Goal: Communication & Community: Answer question/provide support

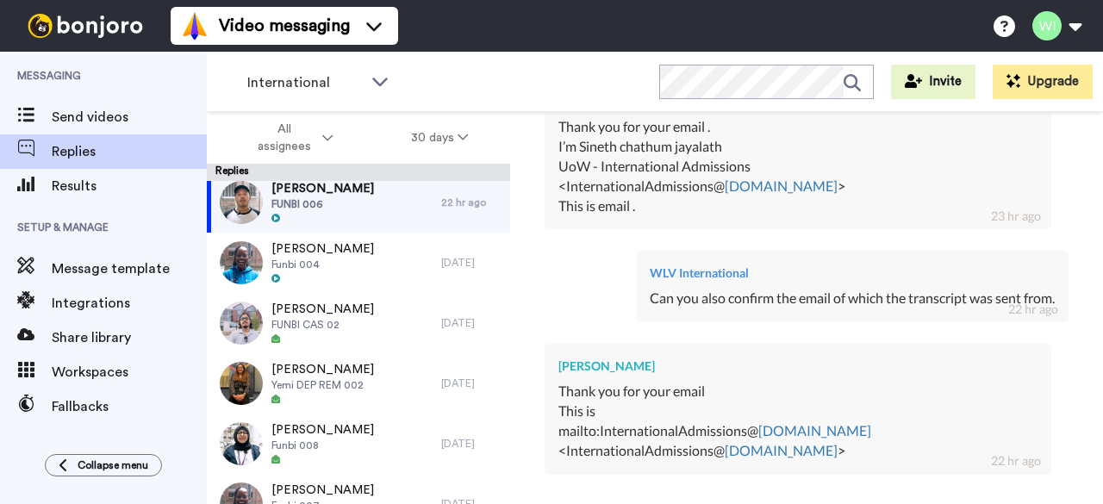
scroll to position [16559, 0]
type textarea "x"
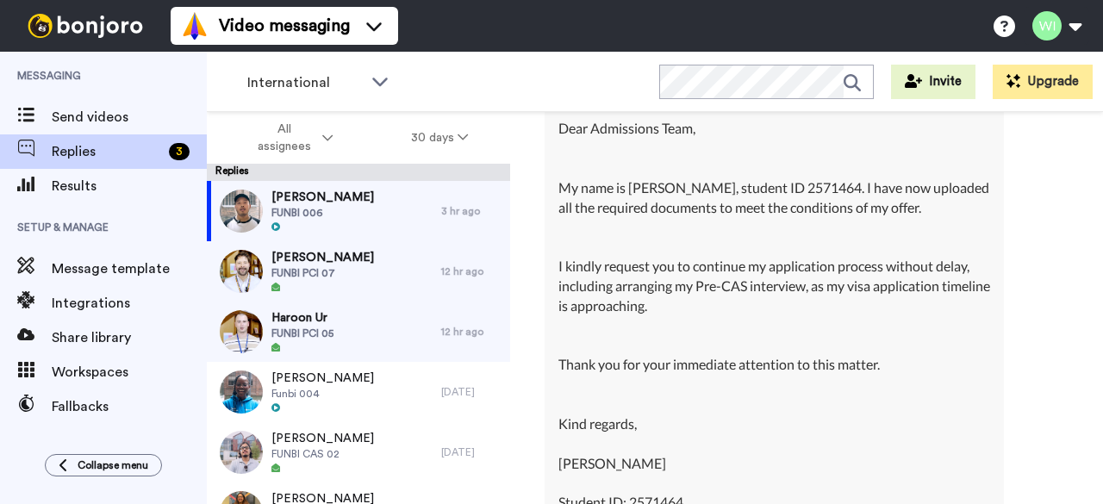
scroll to position [17469, 0]
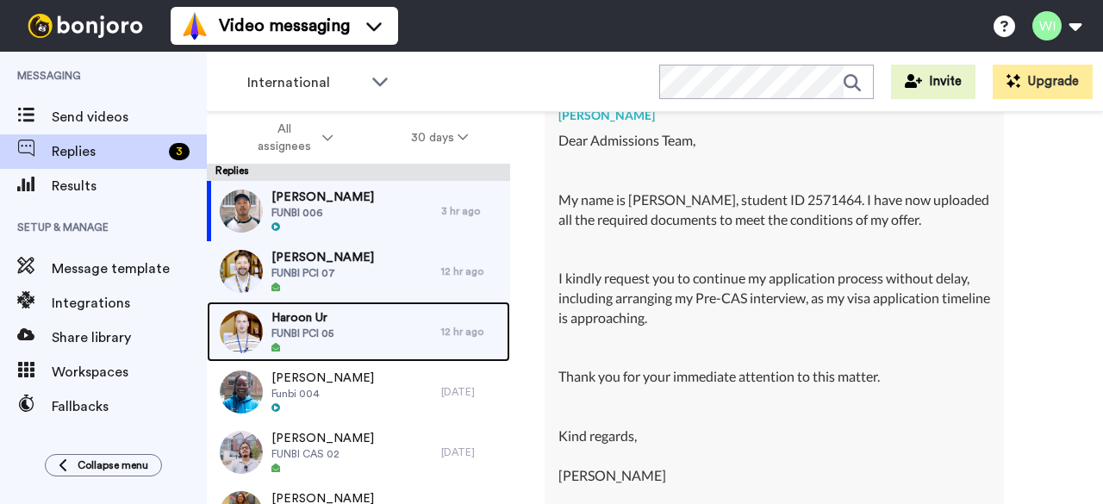
click at [369, 334] on div "Haroon Ur FUNBI PCI 05" at bounding box center [324, 332] width 234 height 60
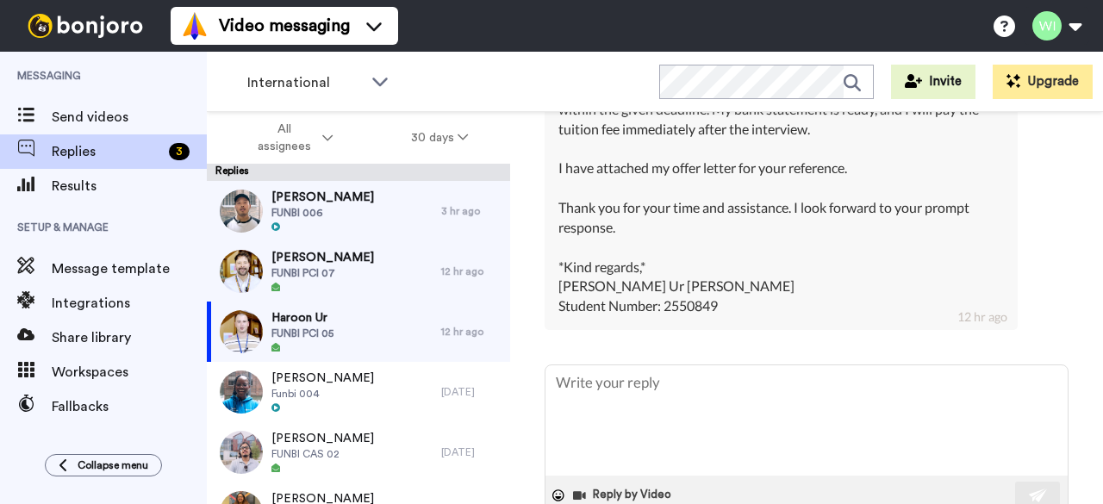
scroll to position [1565, 0]
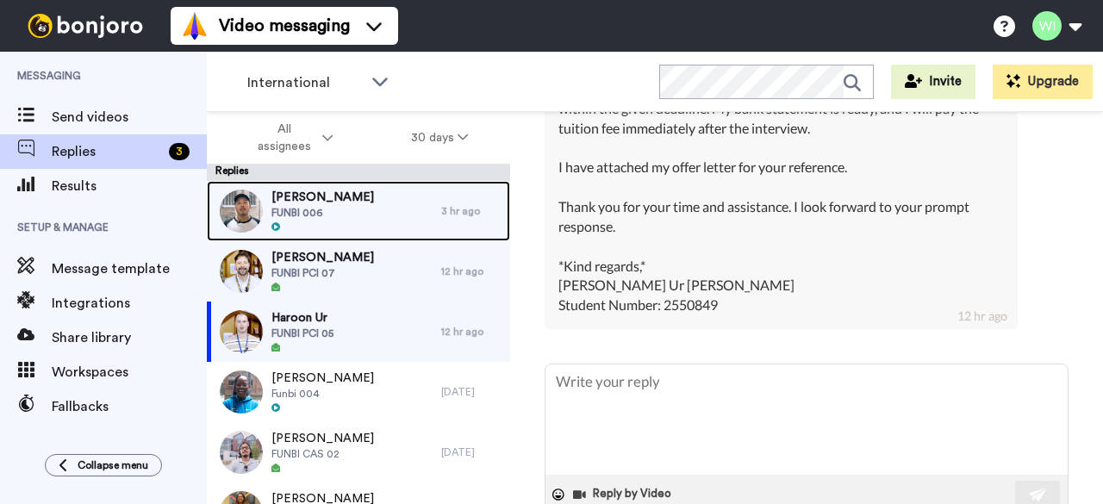
click at [419, 201] on div "[PERSON_NAME] FUNBI 006" at bounding box center [324, 211] width 234 height 60
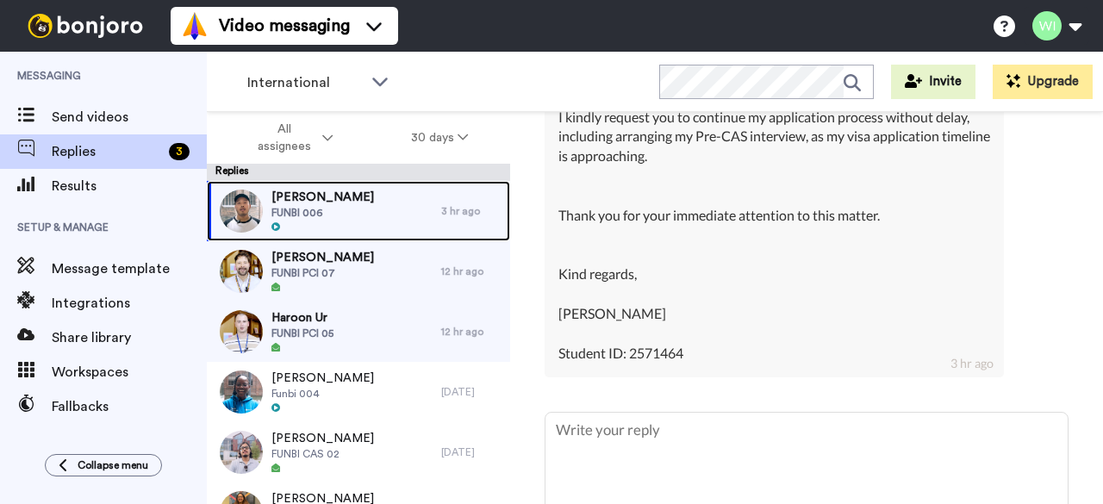
scroll to position [18716, 0]
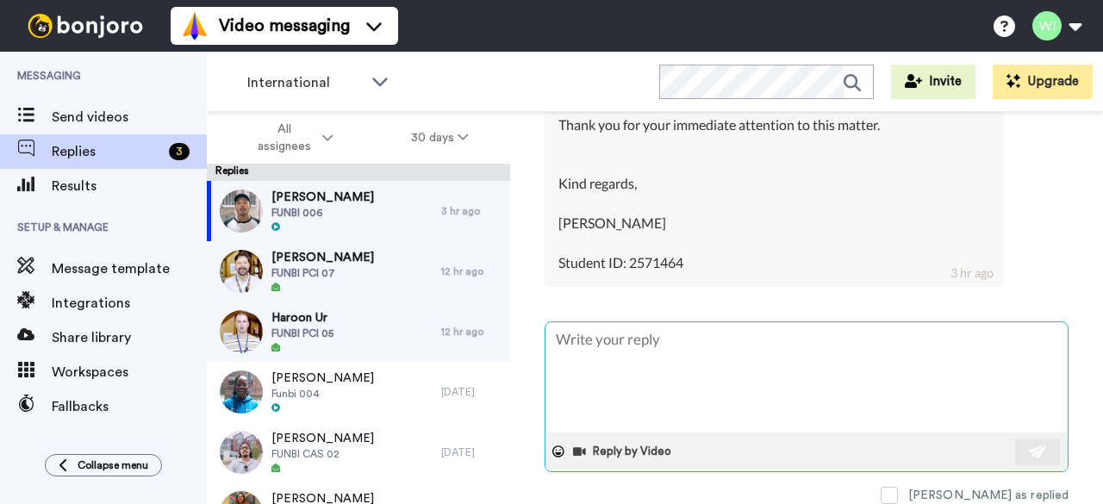
click at [655, 356] on textarea at bounding box center [807, 377] width 522 height 110
type textarea "x"
type textarea "H"
type textarea "x"
type textarea "HI"
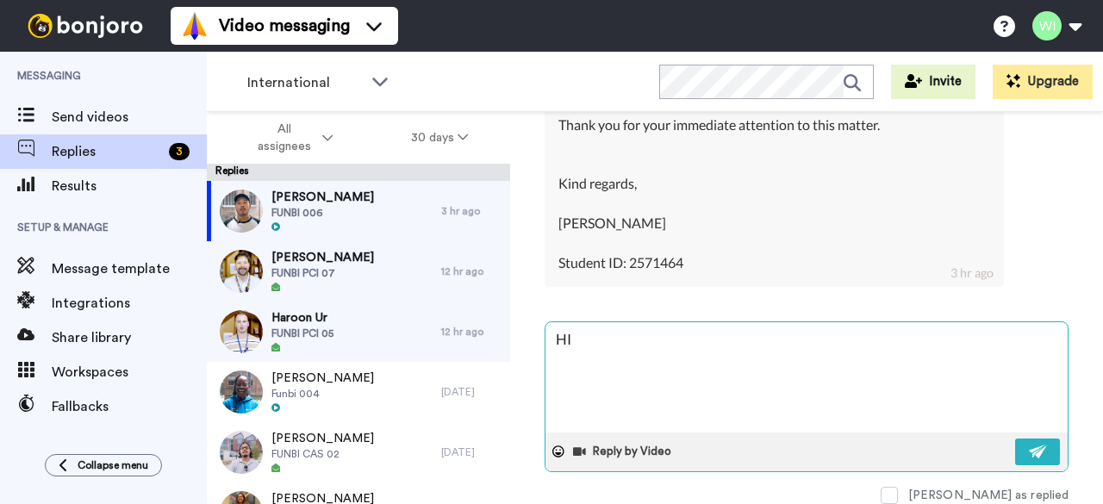
type textarea "x"
type textarea "H"
type textarea "x"
type textarea "Hi"
type textarea "x"
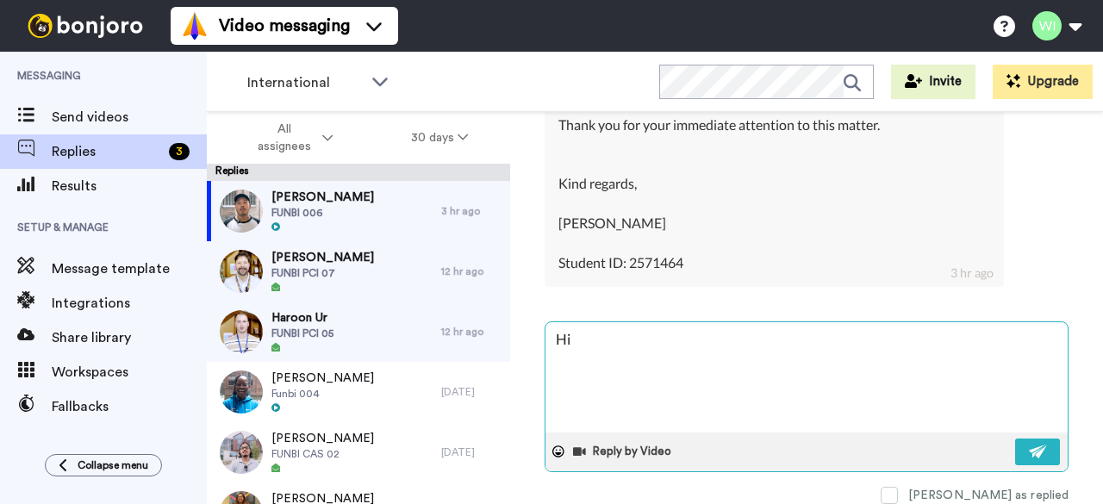
type textarea "Hi,"
type textarea "x"
type textarea "Hi,"
paste textarea "Admissions have received the transcript and is currently being reviewed."
type textarea "x"
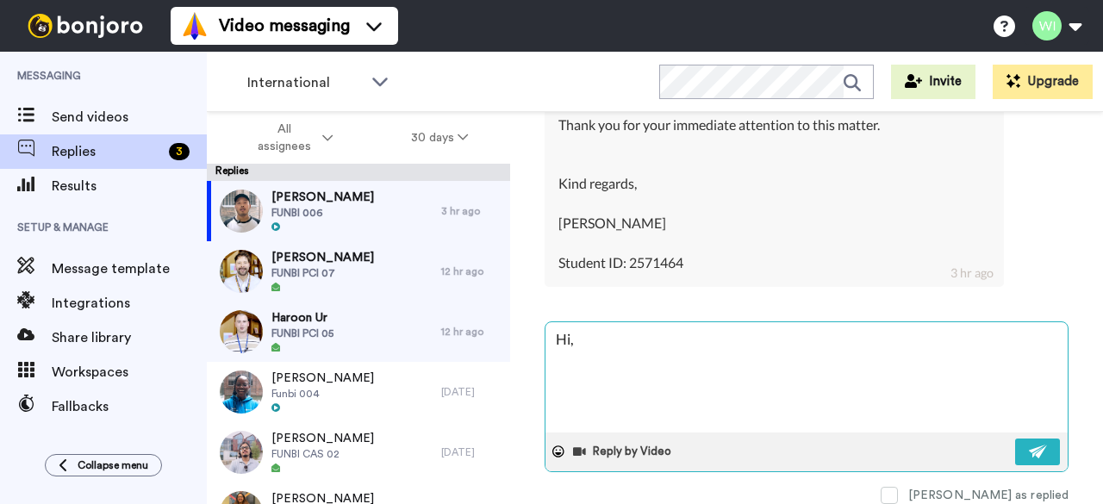
type textarea "Hi, Admissions have received the transcript and is currently being reviewed."
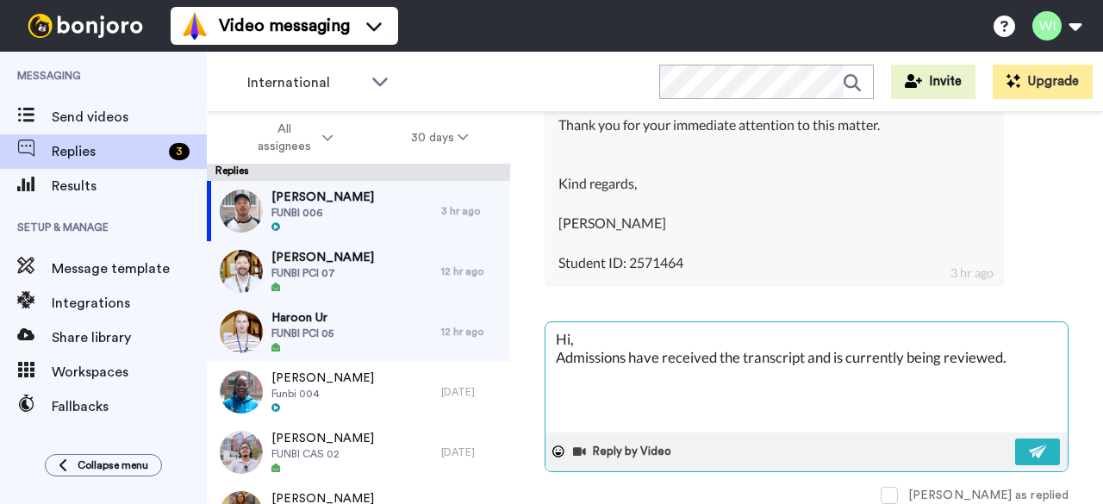
click at [627, 349] on textarea "Hi, Admissions have received the transcript and is currently being reviewed." at bounding box center [807, 377] width 522 height 110
type textarea "x"
type textarea "Hi, Admission have received the transcript and is currently being reviewed."
type textarea "x"
type textarea "Hi, [PERSON_NAME] have received the transcript and is currently being reviewed."
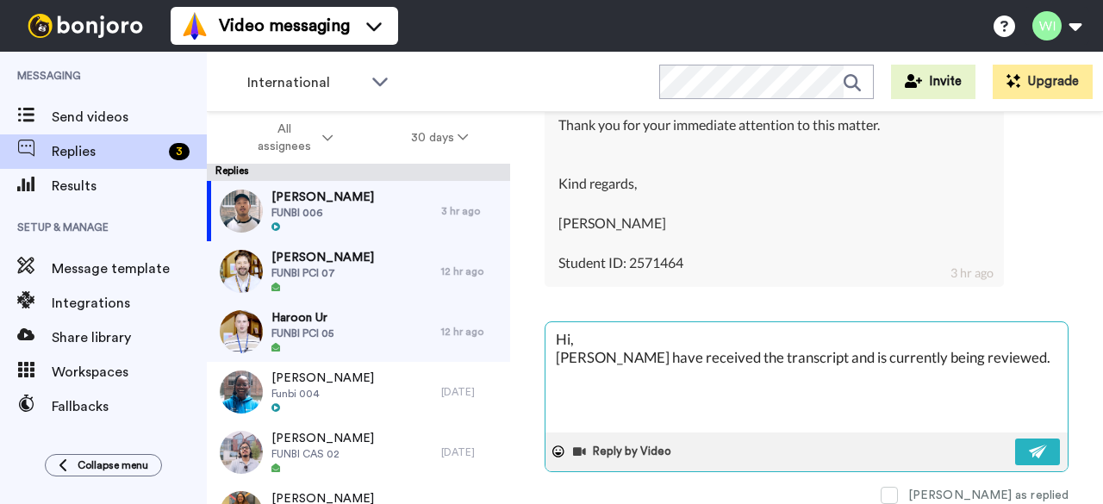
type textarea "x"
type textarea "Hi, [PERSON_NAME] have received the transcript and is currently being reviewed."
type textarea "x"
type textarea "Hi, Admiss have received the transcript and is currently being reviewed."
type textarea "x"
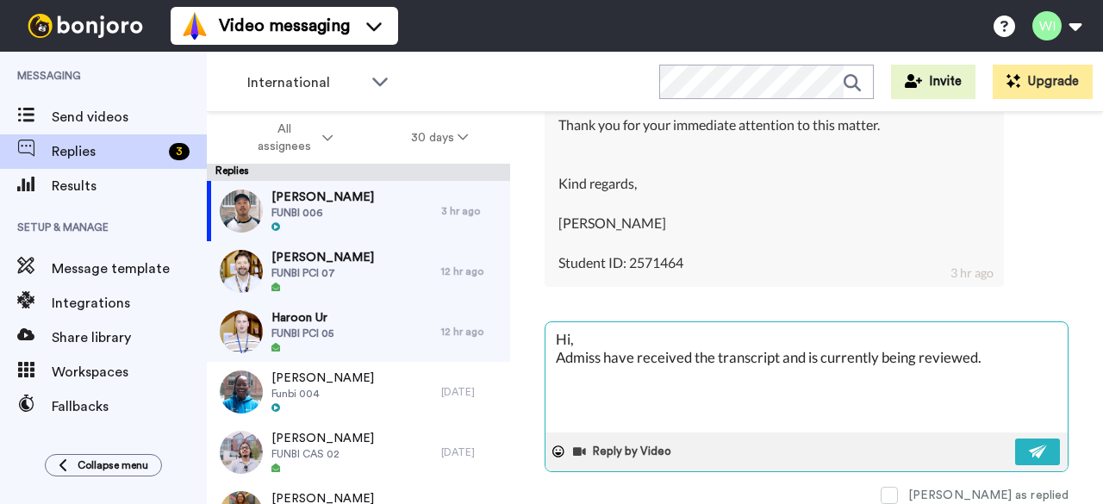
type textarea "Hi, Admis have received the transcript and is currently being reviewed."
type textarea "x"
type textarea "Hi, Admi have received the transcript and is currently being reviewed."
type textarea "x"
type textarea "Hi, Adm have received the transcript and is currently being reviewed."
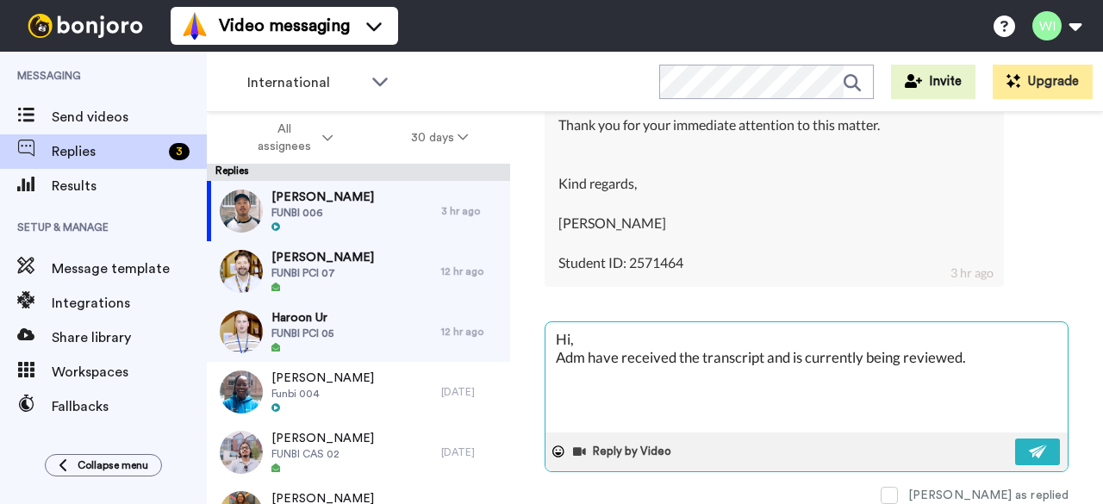
type textarea "x"
type textarea "Hi, Ad have received the transcript and is currently being reviewed."
type textarea "x"
type textarea "Hi, A have received the transcript and is currently being reviewed."
type textarea "x"
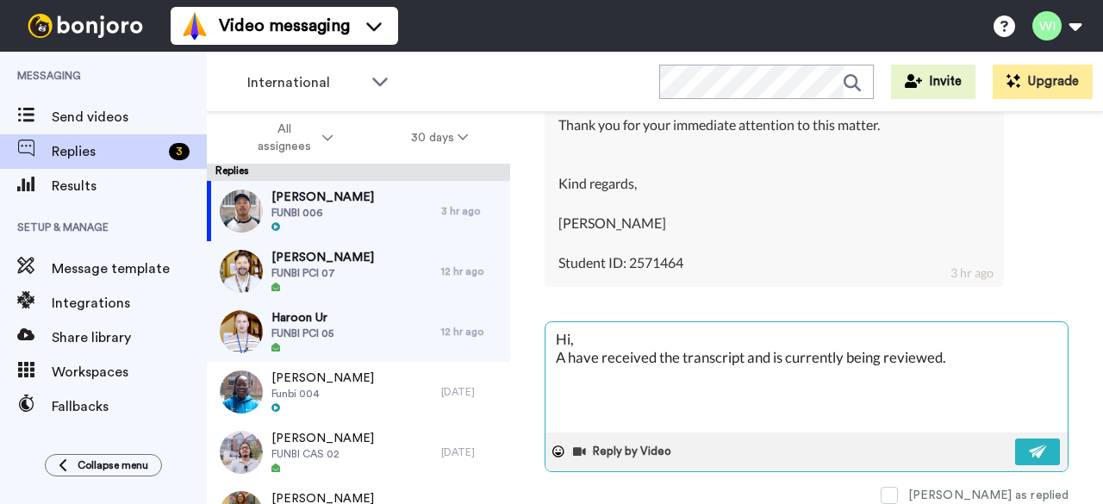
type textarea "Hi, have received the transcript and is currently being reviewed."
type textarea "x"
type textarea "Hi, T have received the transcript and is currently being reviewed."
type textarea "x"
type textarea "Hi, Th have received the transcript and is currently being reviewed."
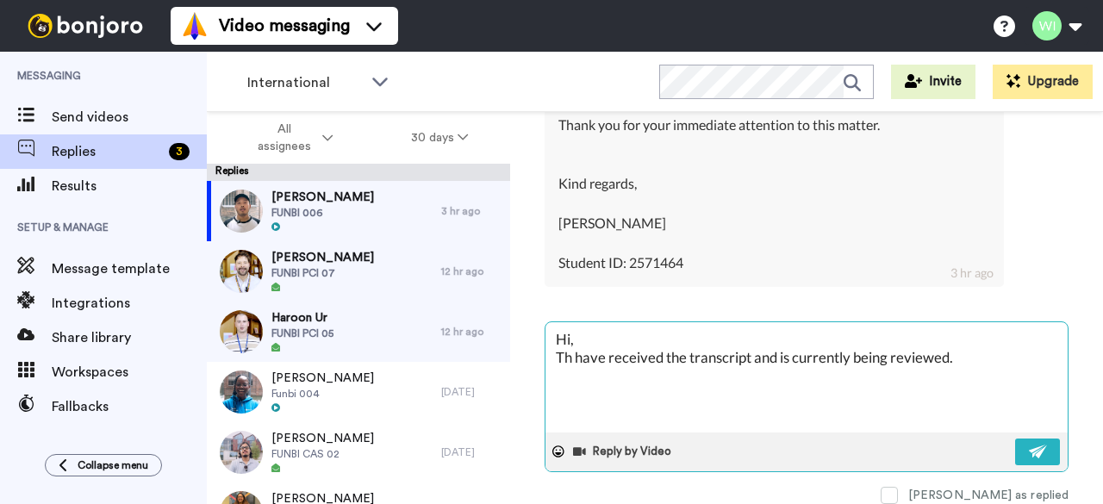
type textarea "x"
type textarea "Hi, The have received the transcript and is currently being reviewed."
type textarea "x"
type textarea "Hi, The r have received the transcript and is currently being reviewed."
type textarea "x"
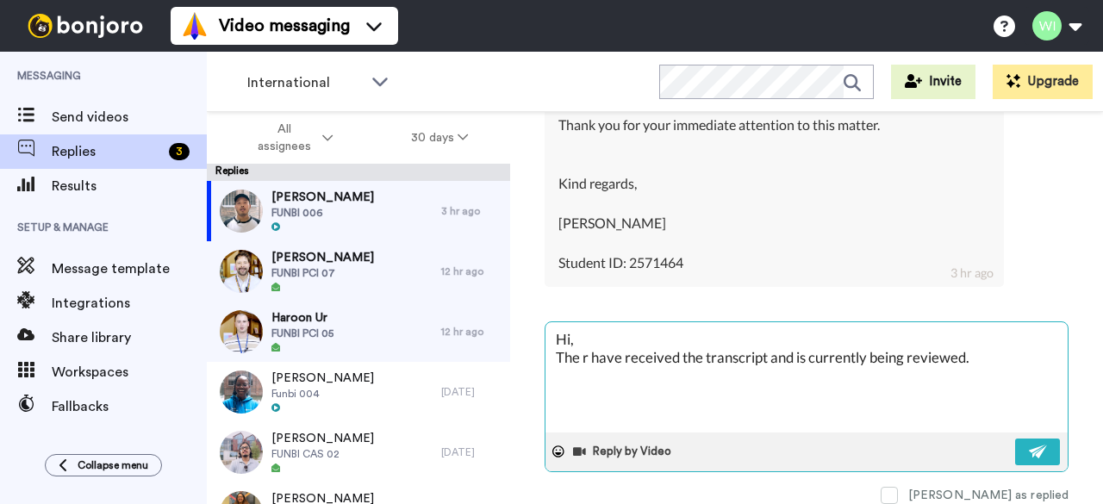
type textarea "Hi, The re have received the transcript and is currently being reviewed."
type textarea "x"
type textarea "Hi, The rel have received the transcript and is currently being reviewed."
type textarea "x"
type textarea "Hi, The rele have received the transcript and is currently being reviewed."
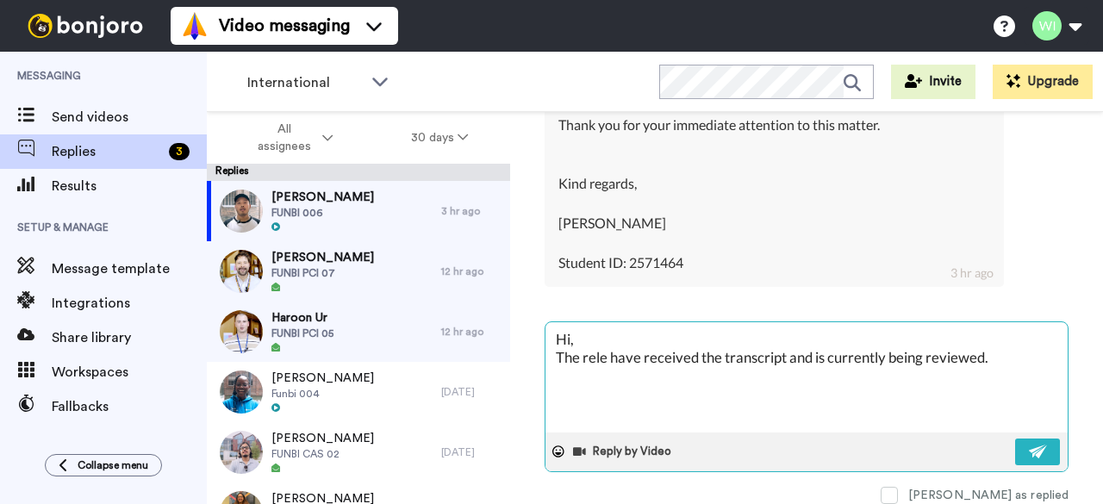
type textarea "x"
type textarea "Hi, The relev have received the transcript and is currently being reviewed."
type textarea "x"
type textarea "Hi, The releva have received the transcript and is currently being reviewed."
type textarea "x"
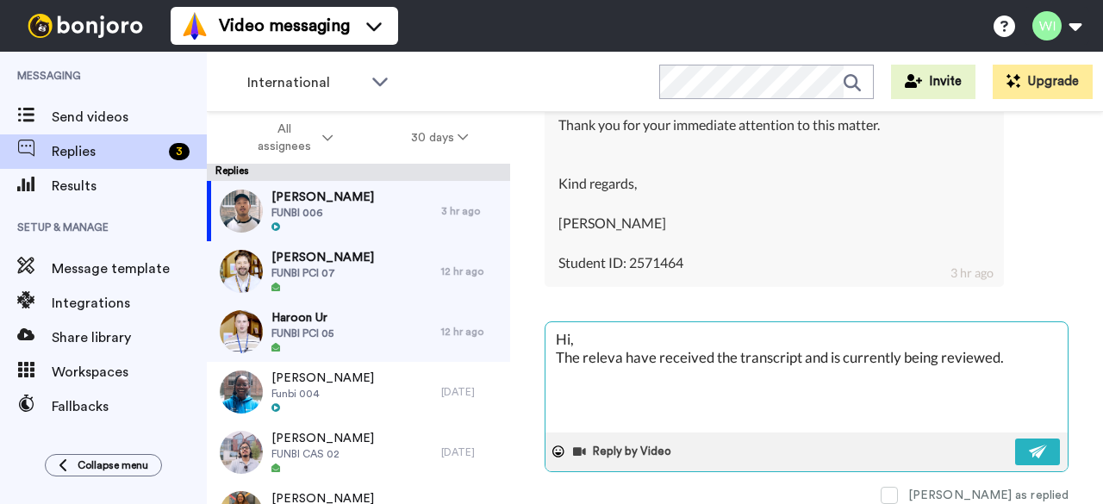
type textarea "Hi, The relevan have received the transcript and is currently being reviewed."
type textarea "x"
type textarea "Hi, The relevant have received the transcript and is currently being reviewed."
type textarea "x"
type textarea "Hi, The relevant have received the transcript and is currently being reviewed."
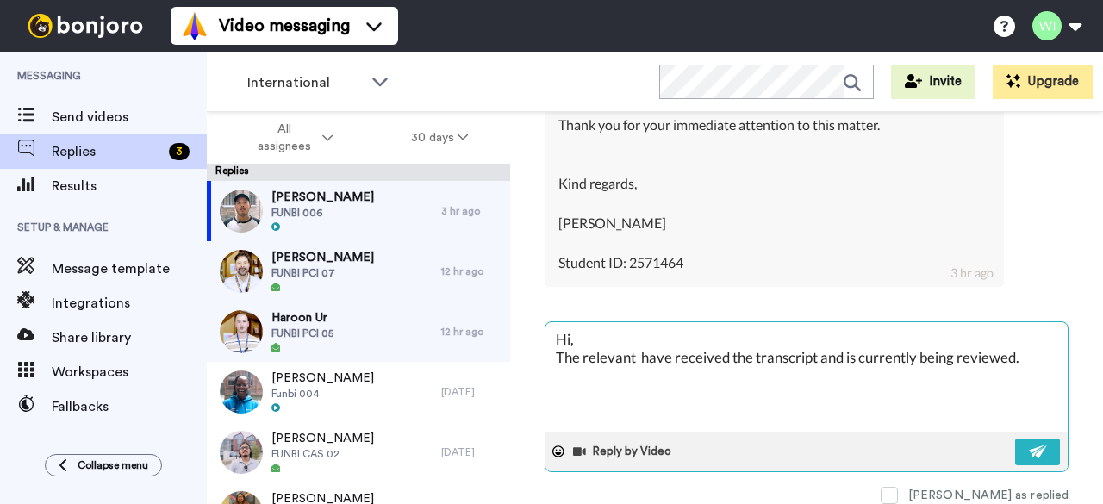
type textarea "x"
type textarea "Hi, The relevant t have received the transcript and is currently being reviewed."
type textarea "x"
type textarea "Hi, The relevant te have received the transcript and is currently being reviewe…"
type textarea "x"
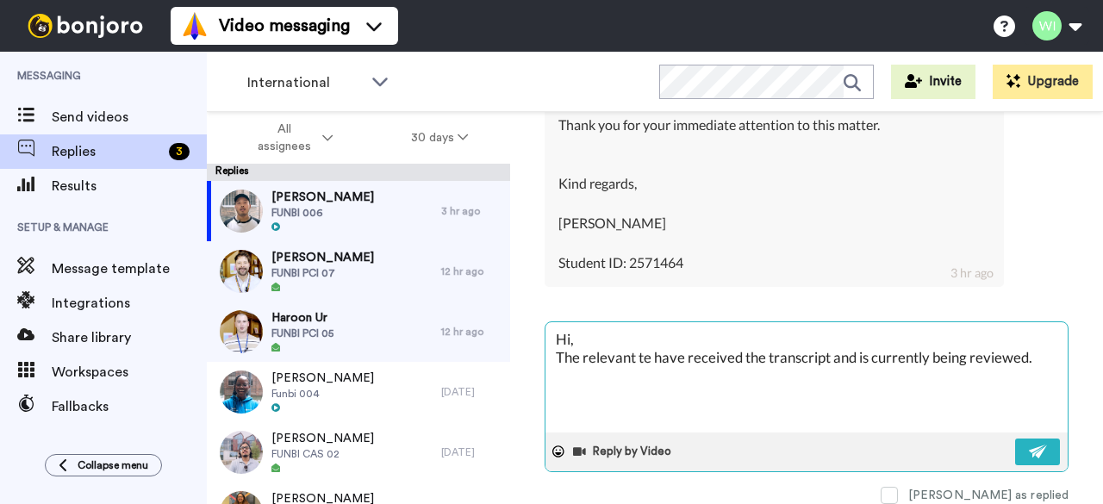
type textarea "Hi, The relevant tea have received the transcript and is currently being review…"
type textarea "x"
type textarea "Hi, The relevant team have received the transcript and is currently being revie…"
type textarea "x"
type textarea "Hi, The relevant team have received the transcript and is currently being revie…"
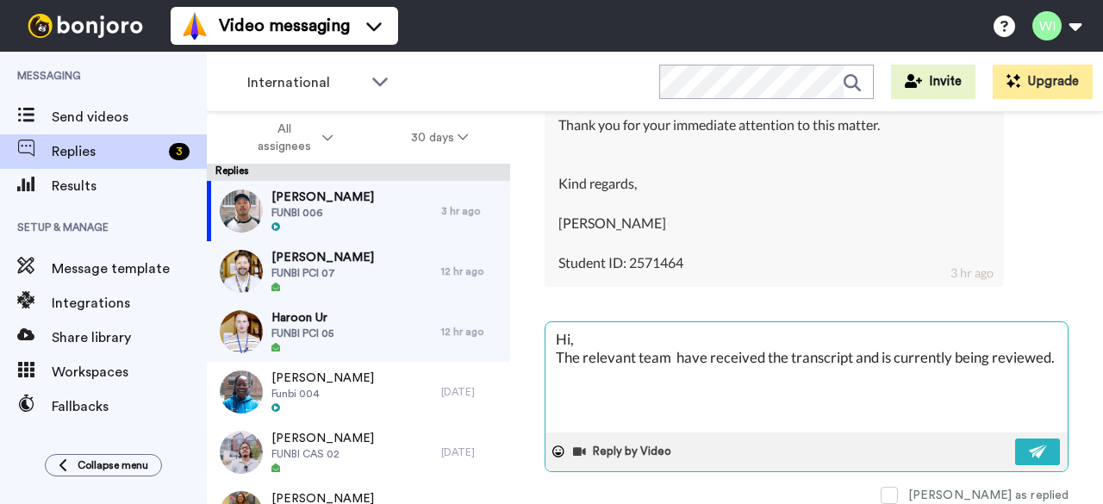
type textarea "x"
type textarea "Hi, The relevant team hav received the transcript and is currently being review…"
type textarea "x"
type textarea "Hi, The relevant team ha received the transcript and is currently being reviewe…"
type textarea "x"
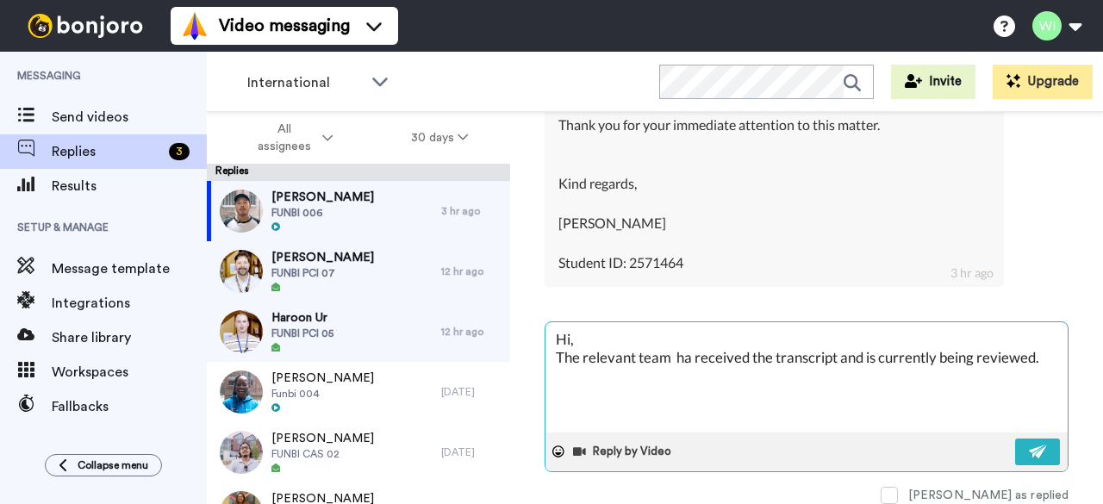
type textarea "Hi, The relevant team has received the transcript and is currently being review…"
click at [781, 345] on textarea "Hi, The relevant team has received the transcript and is currently being review…" at bounding box center [807, 377] width 522 height 110
type textarea "x"
type textarea "Hi, The relevant team has received thetranscript and is currently being reviewe…"
type textarea "x"
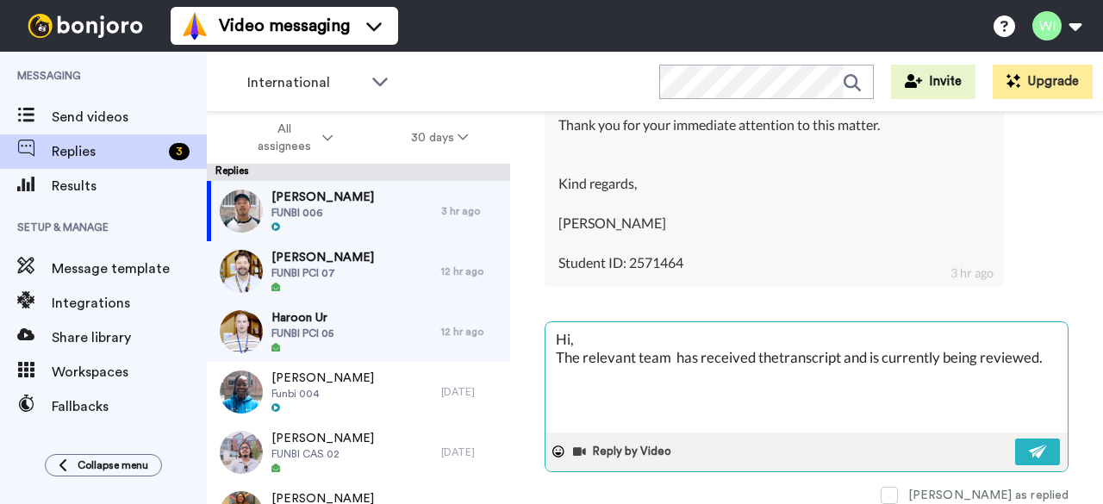
type textarea "Hi, The relevant team has received thtranscript and is currently being reviewed."
type textarea "x"
type textarea "Hi, The relevant team has received ttranscript and is currently being reviewed."
type textarea "x"
type textarea "Hi, The relevant team has received transcript and is currently being reviewed."
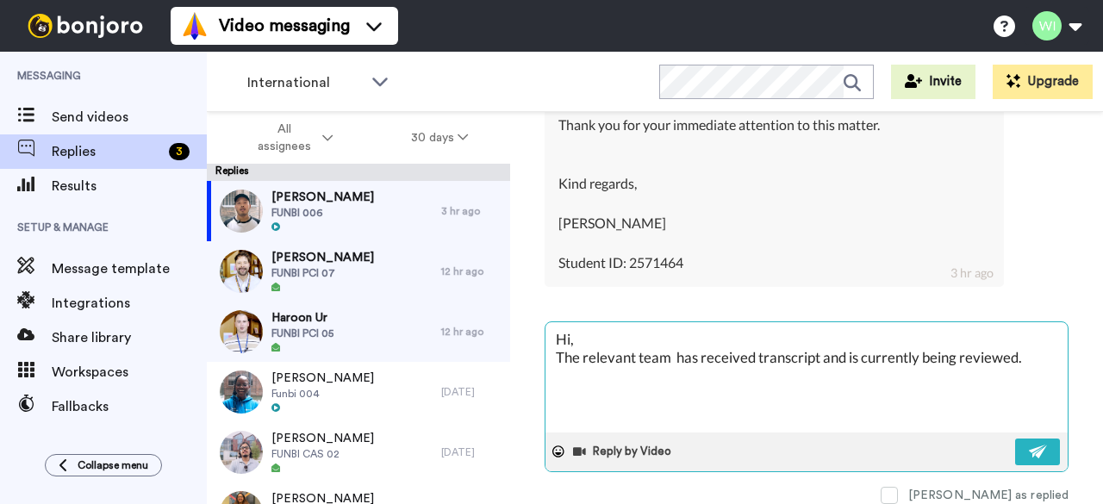
type textarea "x"
type textarea "Hi, The relevant team has received ytranscript and is currently being reviewed."
type textarea "x"
type textarea "Hi, The relevant team has received yotranscript and is currently being reviewed."
type textarea "x"
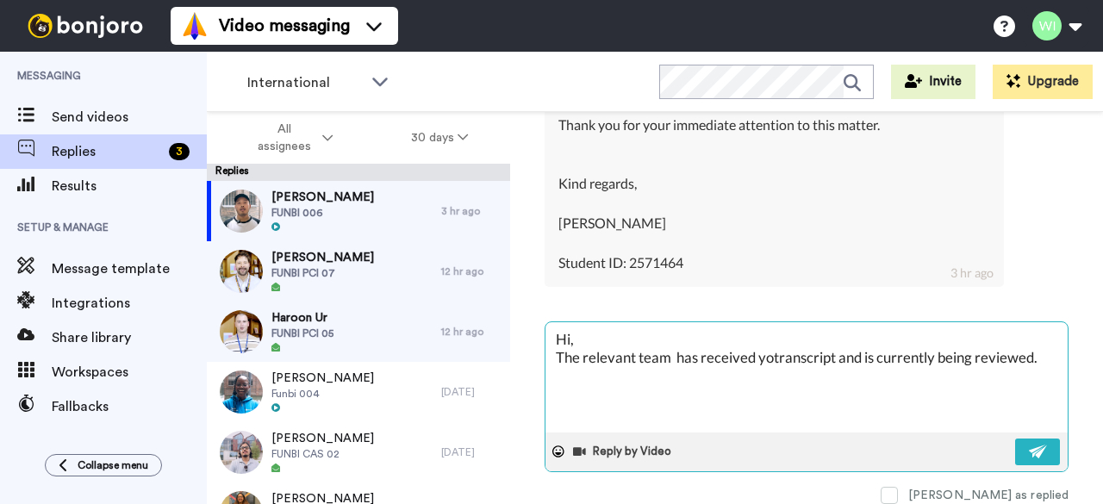
type textarea "Hi, The relevant team has received youtranscript and is currently being reviewe…"
type textarea "x"
type textarea "Hi, The relevant team has received youttranscript and is currently being review…"
type textarea "x"
type textarea "Hi, The relevant team has received yout transcript and is currently being revie…"
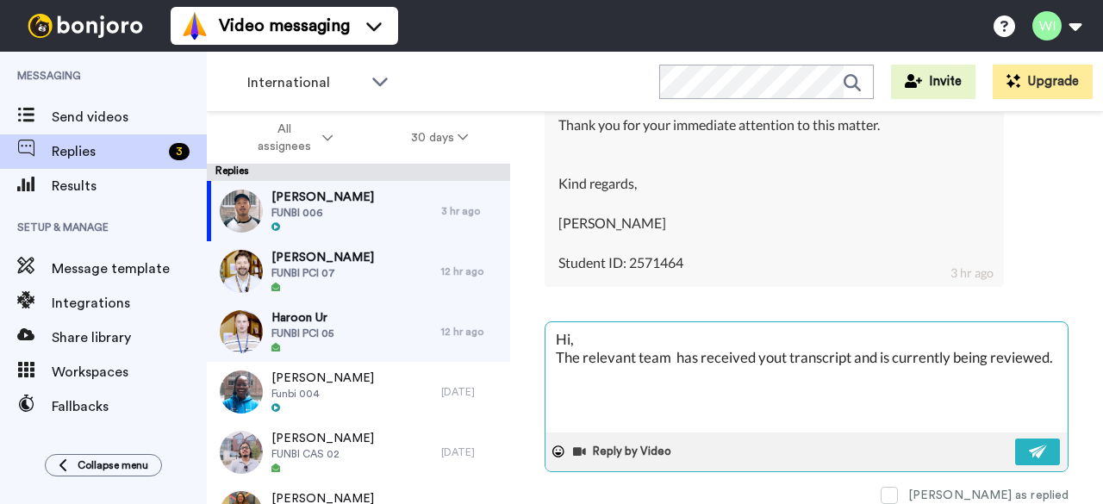
click at [640, 373] on textarea "Hi, The relevant team has received yout transcript and is currently being revie…" at bounding box center [807, 377] width 522 height 110
type textarea "x"
type textarea "Hi, The relevant team has received yout transcript and is currently being revie…"
type textarea "x"
type textarea "Hi, The relevant team has received yout transcript and is currently being revie…"
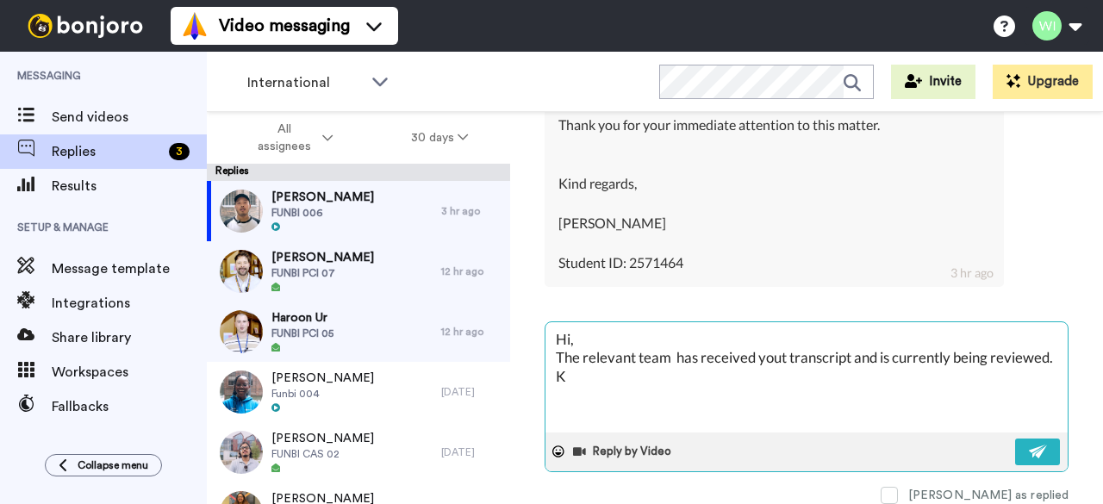
type textarea "x"
type textarea "Hi, The relevant team has received yout transcript and is currently being revie…"
type textarea "x"
type textarea "Hi, The relevant team has received yout transcript and is currently being revie…"
type textarea "x"
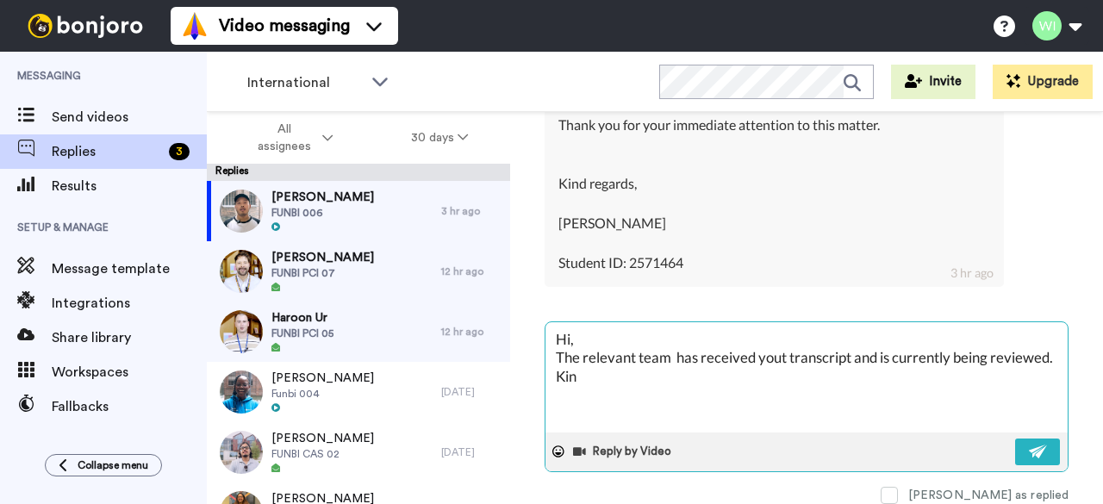
type textarea "Hi, The relevant team has received yout transcript and is currently being revie…"
type textarea "x"
type textarea "Hi, The relevant team has received yout transcript and is currently being revie…"
type textarea "x"
type textarea "Hi, The relevant team has received yout transcript and is currently being revie…"
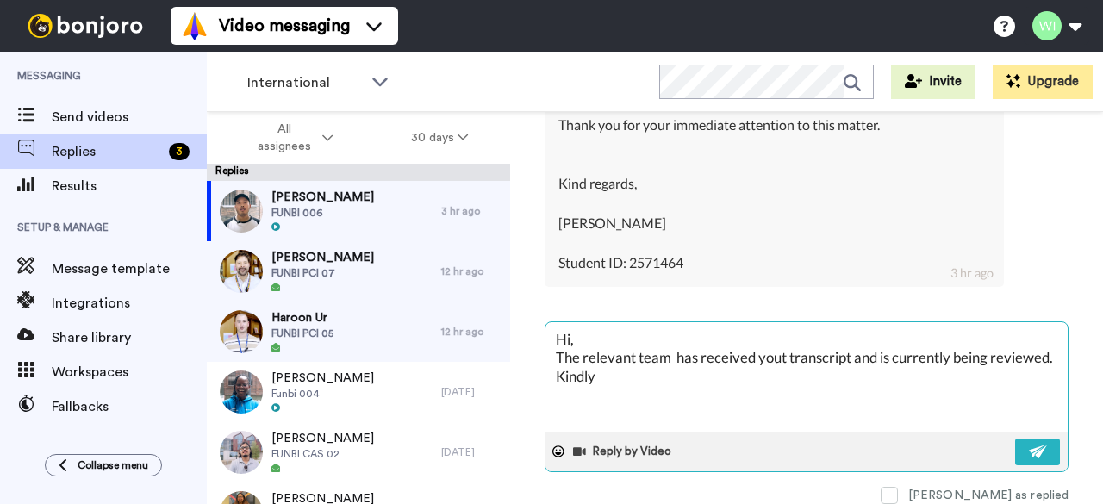
type textarea "x"
type textarea "Hi, The relevant team has received yout transcript and is currently being revie…"
type textarea "x"
type textarea "Hi, The relevant team has received yout transcript and is currently being revie…"
type textarea "x"
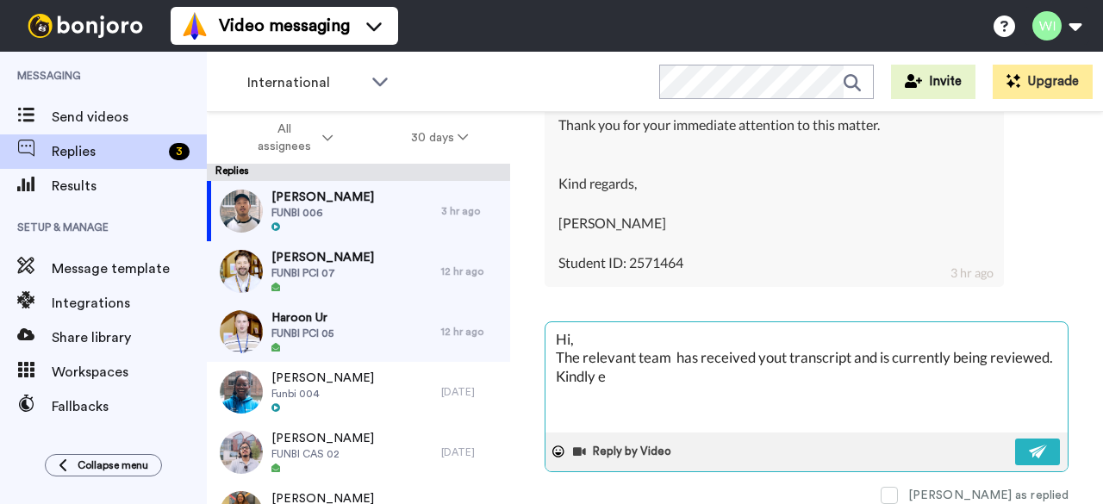
type textarea "Hi, The relevant team has received yout transcript and is currently being revie…"
type textarea "x"
type textarea "Hi, The relevant team has received yout transcript and is currently being revie…"
type textarea "x"
type textarea "Hi, The relevant team has received yout transcript and is currently being revie…"
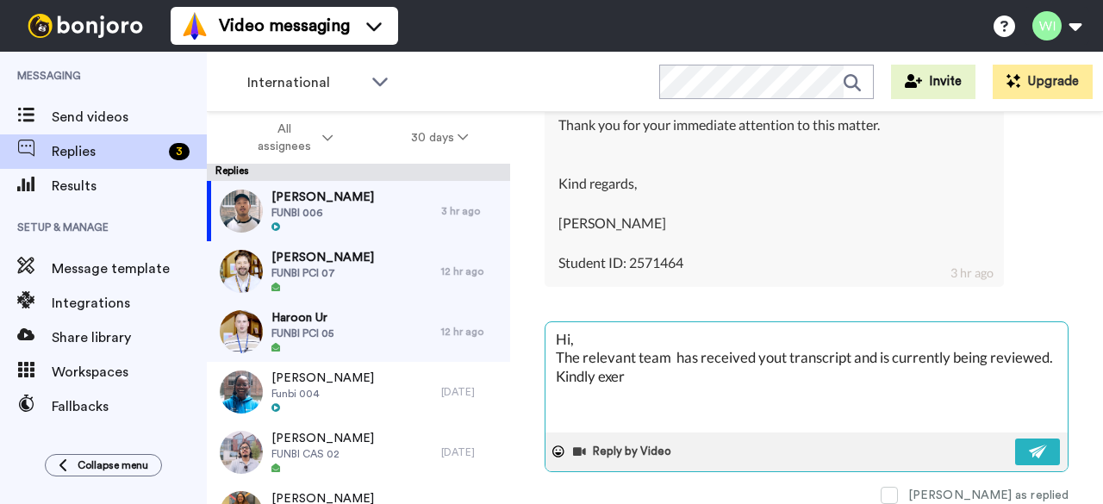
type textarea "x"
type textarea "Hi, The relevant team has received yout transcript and is currently being revie…"
type textarea "x"
type textarea "Hi, The relevant team has received yout transcript and is currently being revie…"
type textarea "x"
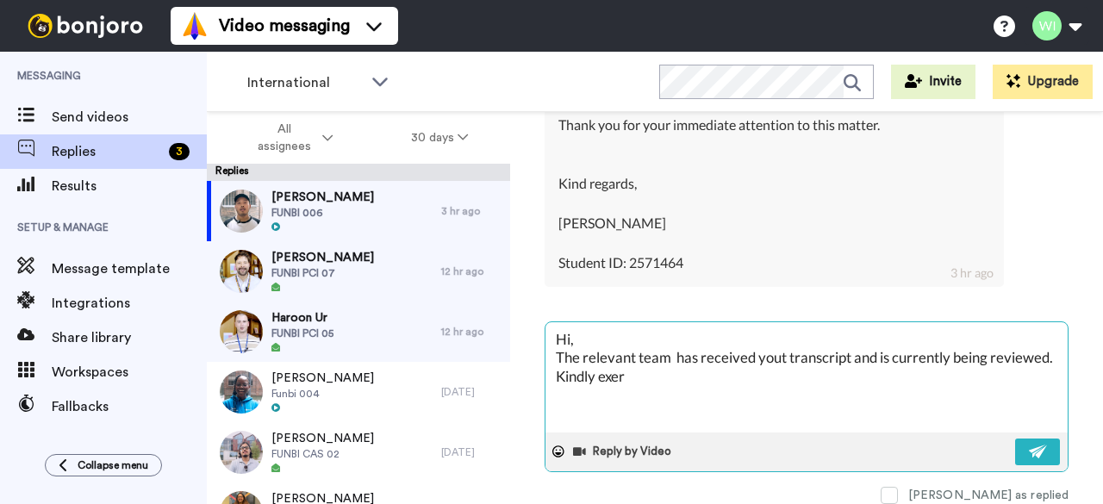
type textarea "Hi, The relevant team has received yout transcript and is currently being revie…"
type textarea "x"
type textarea "Hi, The relevant team has received yout transcript and is currently being revie…"
type textarea "x"
type textarea "Hi, The relevant team has received yout transcript and is currently being revie…"
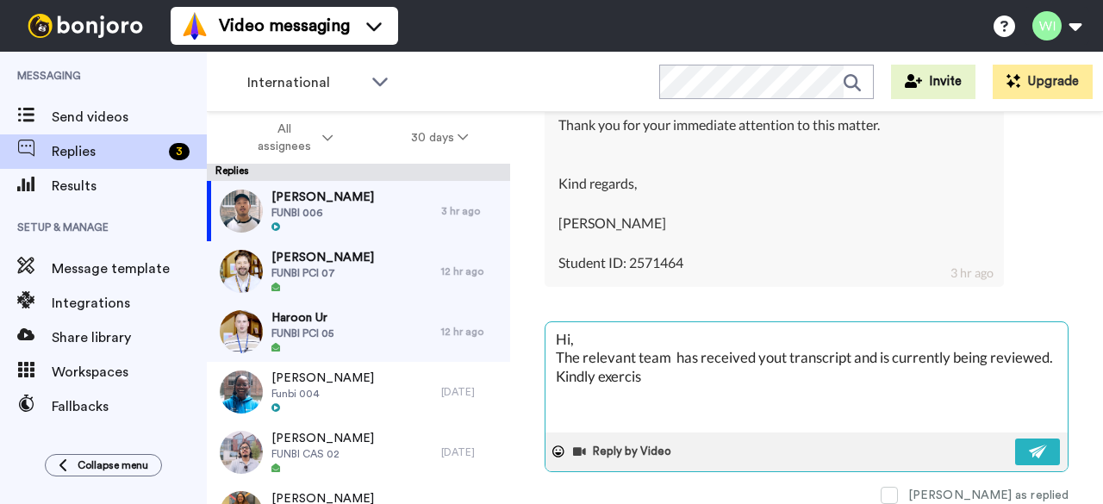
type textarea "x"
type textarea "Hi, The relevant team has received yout transcript and is currently being revie…"
type textarea "x"
type textarea "Hi, The relevant team has received yout transcript and is currently being revie…"
type textarea "x"
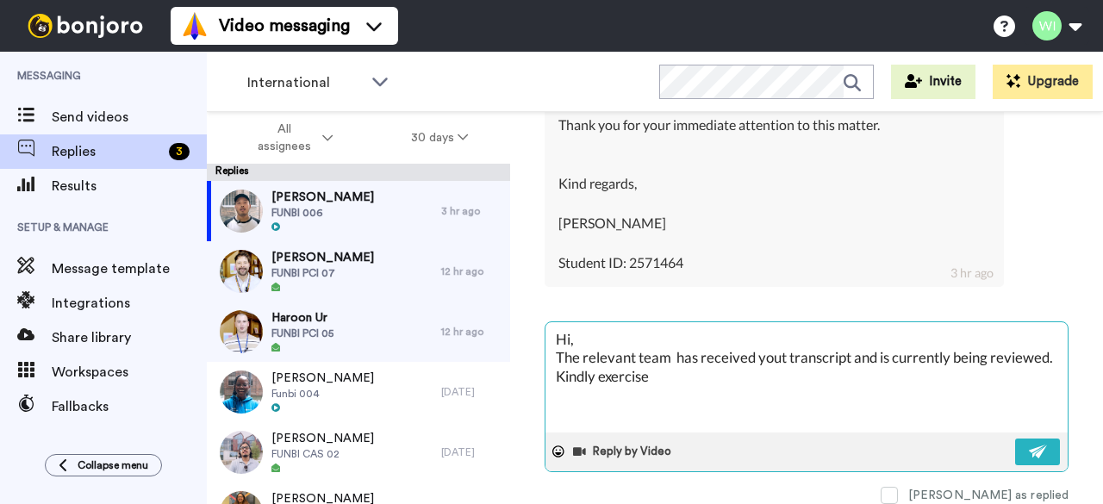
type textarea "Hi, The relevant team has received yout transcript and is currently being revie…"
type textarea "x"
type textarea "Hi, The relevant team has received yout transcript and is currently being revie…"
type textarea "x"
type textarea "Hi, The relevant team has received yout transcript and is currently being revie…"
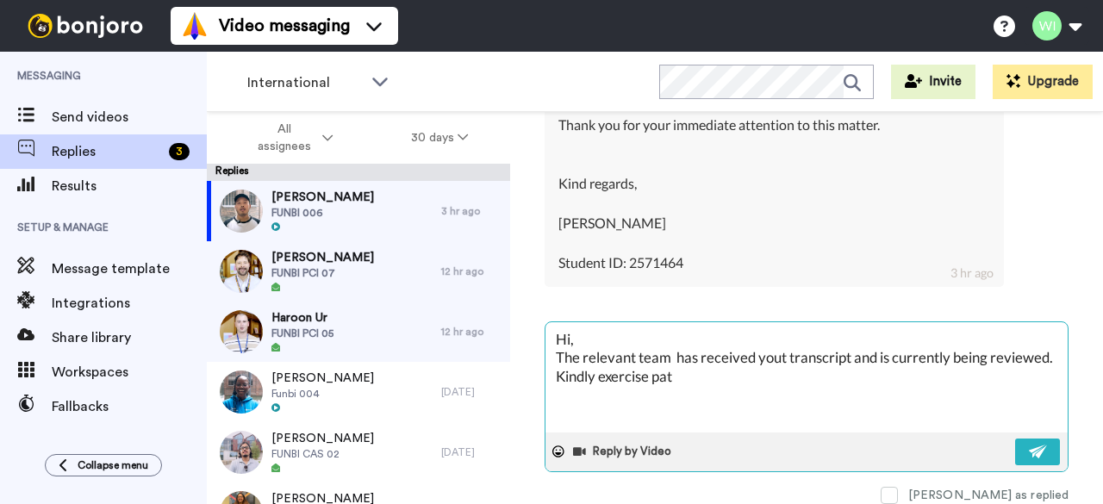
type textarea "x"
type textarea "Hi, The relevant team has received yout transcript and is currently being revie…"
type textarea "x"
type textarea "Hi, The relevant team has received yout transcript and is currently being revie…"
type textarea "x"
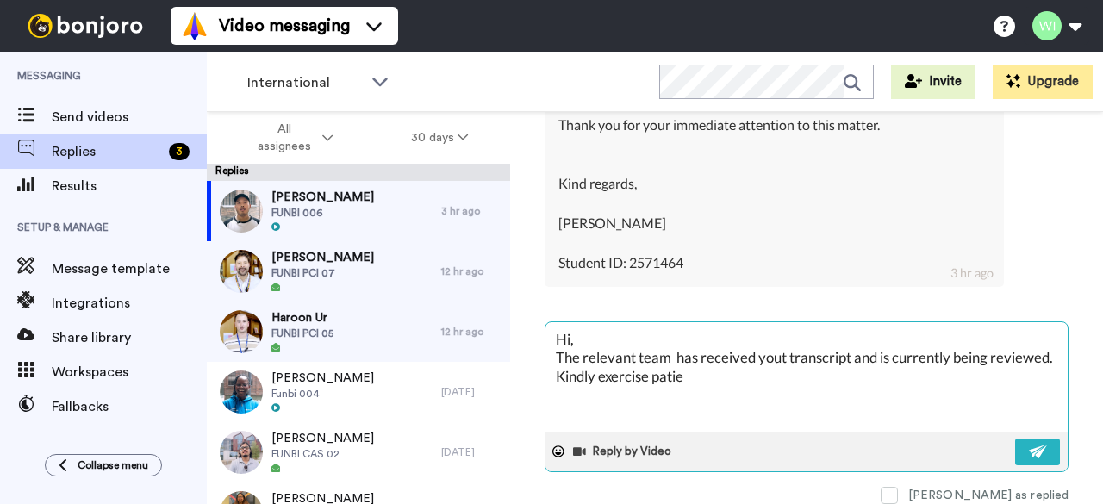
type textarea "Hi, The relevant team has received yout transcript and is currently being revie…"
type textarea "x"
type textarea "Hi, The relevant team has received yout transcript and is currently being revie…"
type textarea "x"
type textarea "Hi, The relevant team has received yout transcript and is currently being revie…"
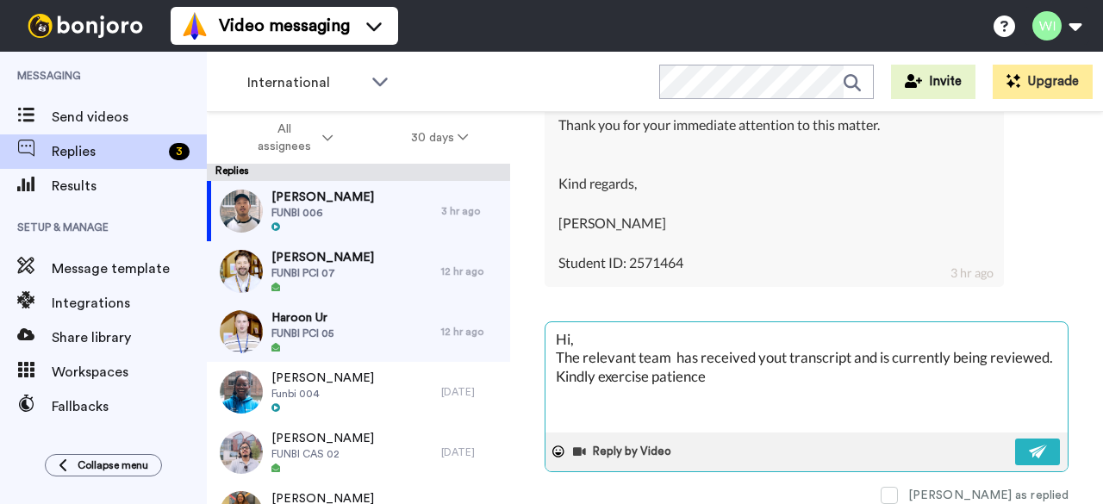
type textarea "x"
type textarea "Hi, The relevant team has received yout transcript and is currently being revie…"
type textarea "x"
type textarea "Hi, The relevant team has received yout transcript and is currently being revie…"
type textarea "x"
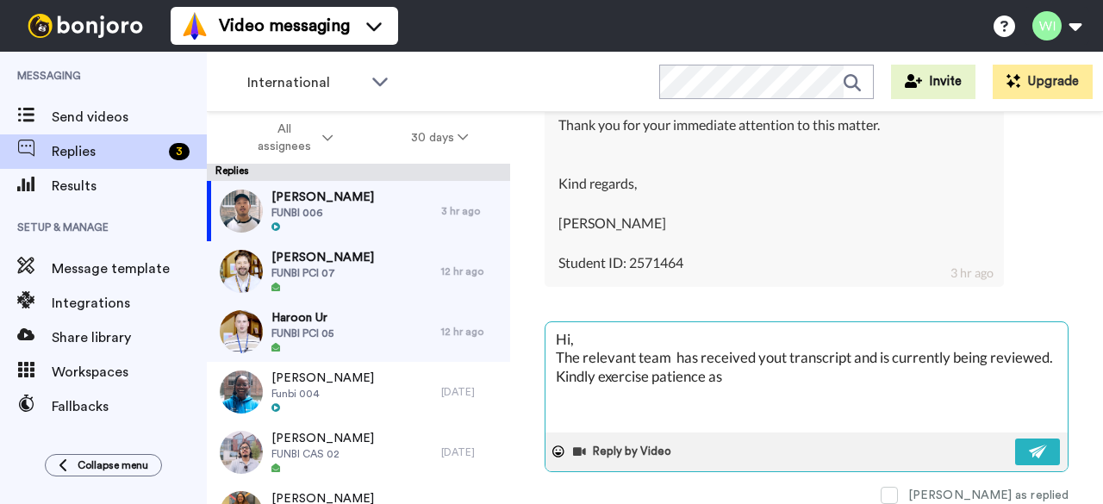
type textarea "Hi, The relevant team has received yout transcript and is currently being revie…"
type textarea "x"
type textarea "Hi, The relevant team has received yout transcript and is currently being revie…"
type textarea "x"
type textarea "Hi, The relevant team has received yout transcript and is currently being revie…"
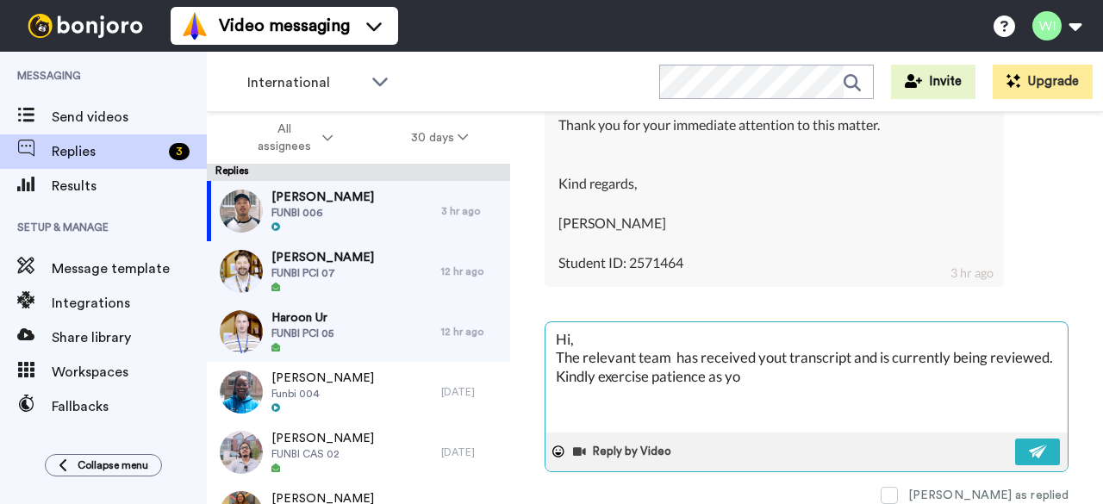
type textarea "x"
type textarea "Hi, The relevant team has received yout transcript and is currently being revie…"
type textarea "x"
type textarea "Hi, The relevant team has received yout transcript and is currently being revie…"
type textarea "x"
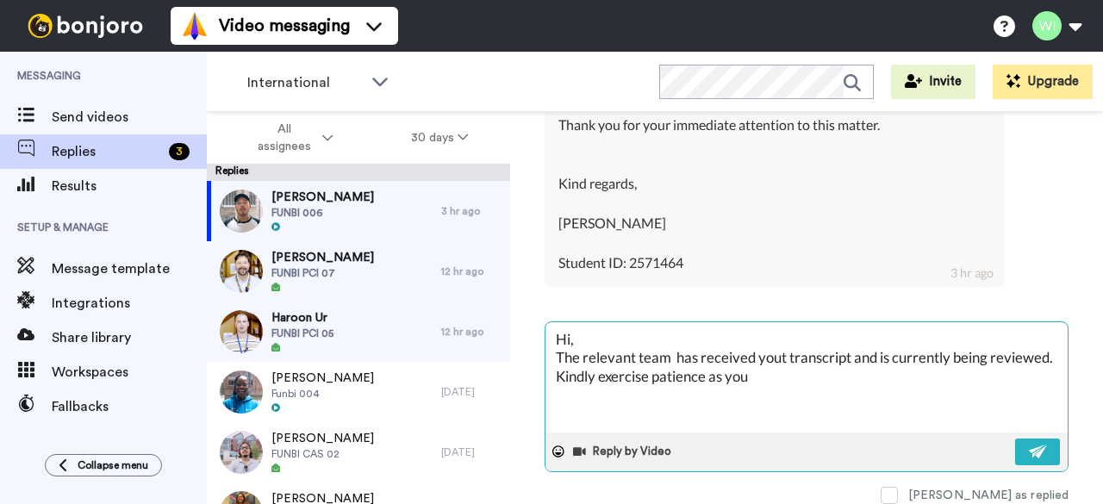
type textarea "Hi, The relevant team has received yout transcript and is currently being revie…"
type textarea "x"
type textarea "Hi, The relevant team has received yout transcript and is currently being revie…"
type textarea "x"
type textarea "Hi, The relevant team has received yout transcript and is currently being revie…"
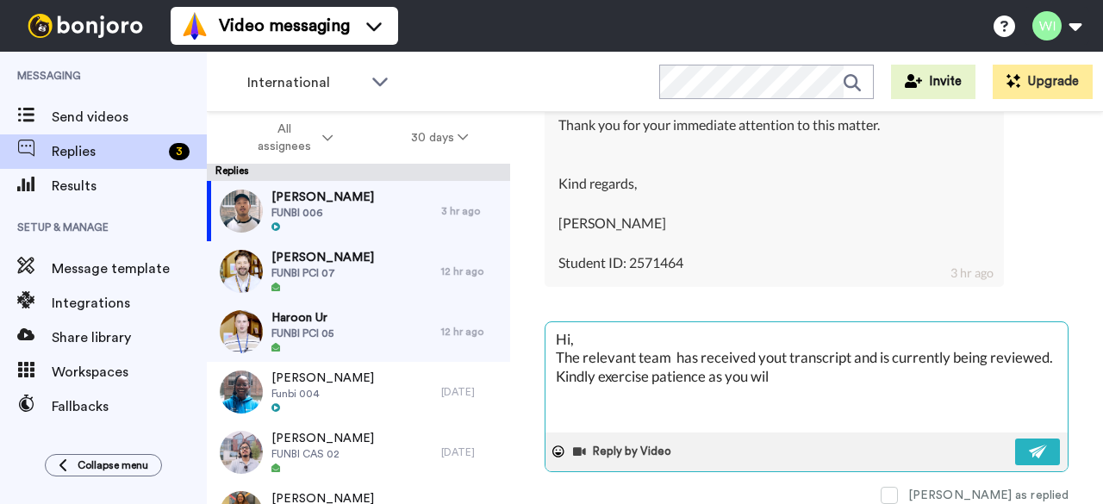
type textarea "x"
type textarea "Hi, The relevant team has received yout transcript and is currently being revie…"
type textarea "x"
type textarea "Hi, The relevant team has received yout transcript and is currently being revie…"
type textarea "x"
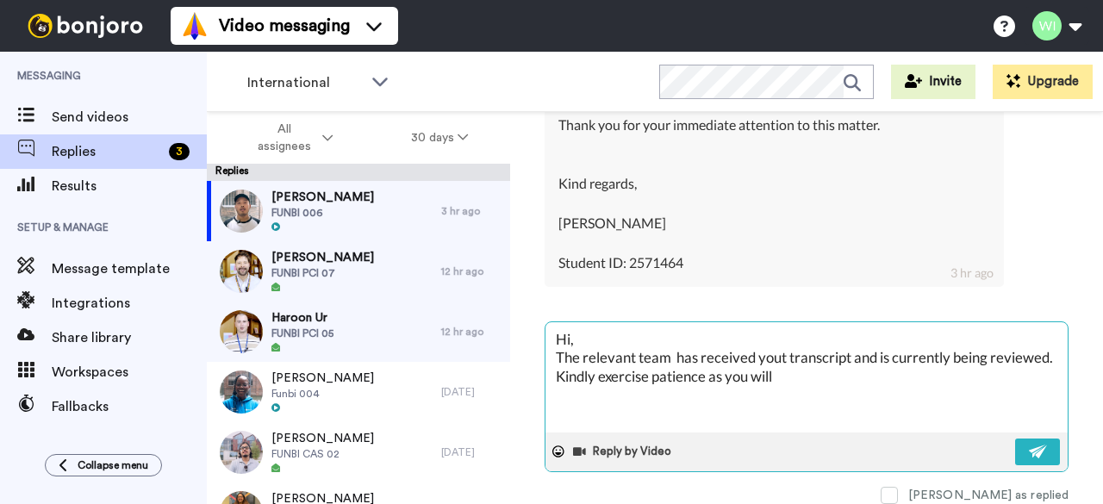
type textarea "Hi, The relevant team has received yout transcript and is currently being revie…"
type textarea "x"
type textarea "Hi, The relevant team has received yout transcript and is currently being revie…"
type textarea "x"
type textarea "Hi, The relevant team has received yout transcript and is currently being revie…"
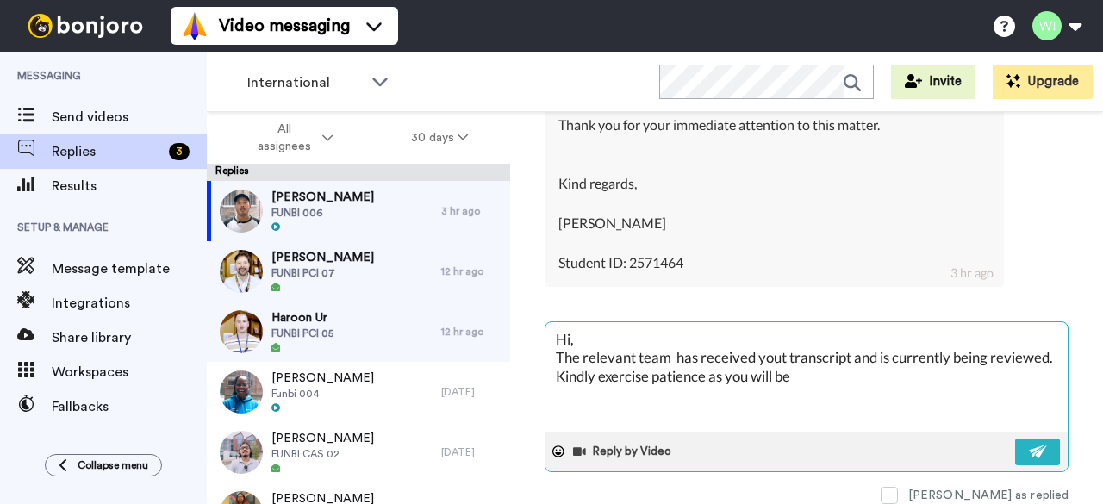
type textarea "x"
type textarea "Hi, The relevant team has received yout transcript and is currently being revie…"
type textarea "x"
type textarea "Hi, The relevant team has received yout transcript and is currently being revie…"
type textarea "x"
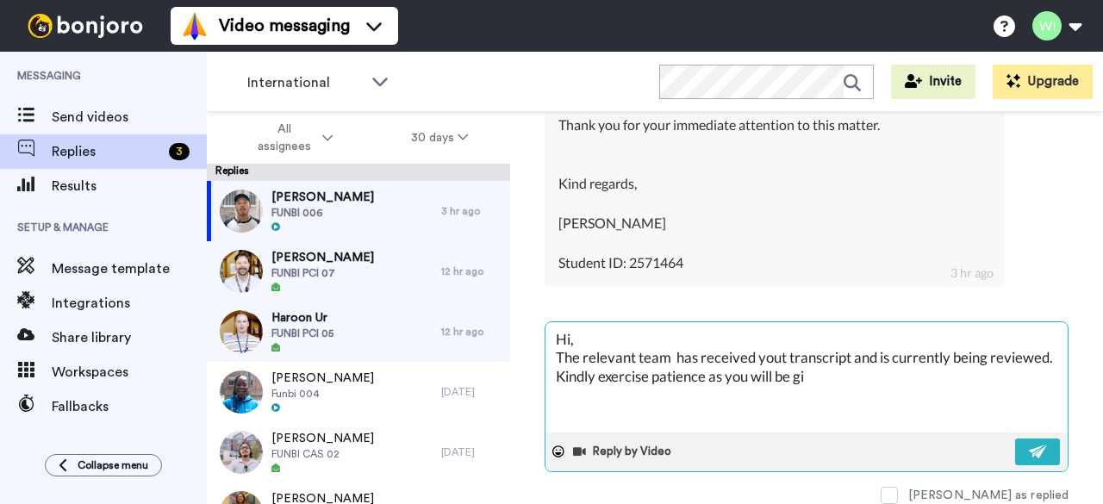
type textarea "Hi, The relevant team has received yout transcript and is currently being revie…"
type textarea "x"
type textarea "Hi, The relevant team has received yout transcript and is currently being revie…"
type textarea "x"
type textarea "Hi, The relevant team has received yout transcript and is currently being revie…"
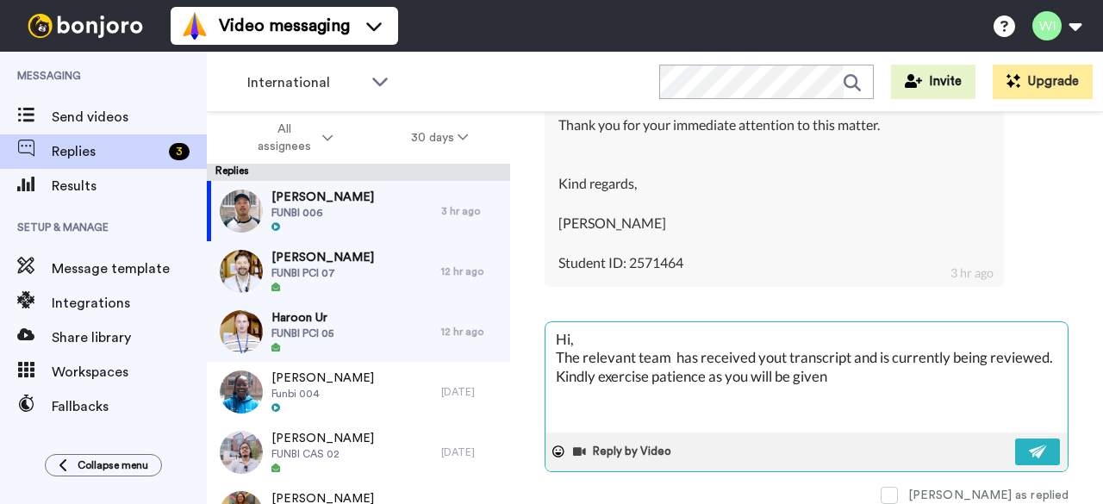
type textarea "x"
type textarea "Hi, The relevant team has received yout transcript and is currently being revie…"
type textarea "x"
type textarea "Hi, The relevant team has received yout transcript and is currently being revie…"
type textarea "x"
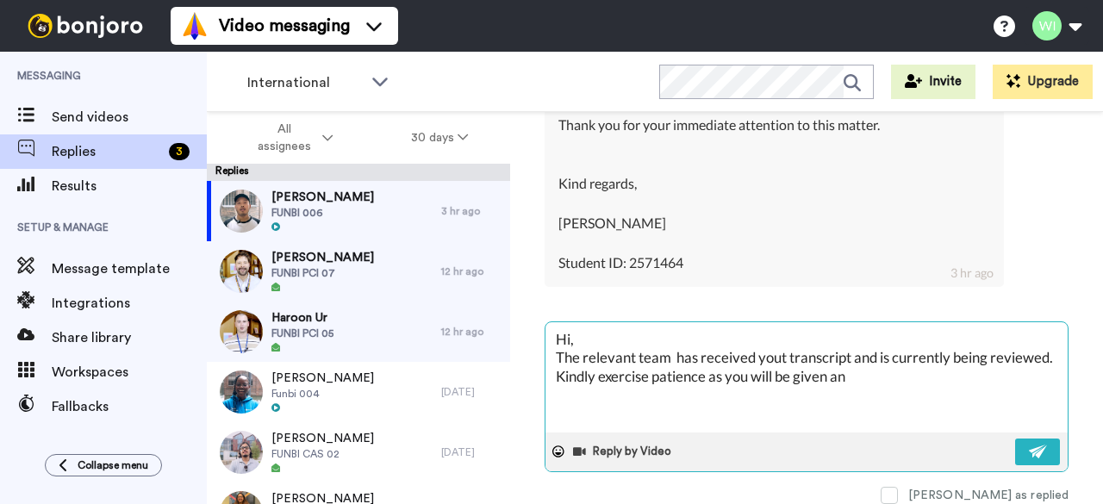
type textarea "Hi, The relevant team has received yout transcript and is currently being revie…"
type textarea "x"
type textarea "Hi, The relevant team has received yout transcript and is currently being revie…"
type textarea "x"
type textarea "Hi, The relevant team has received yout transcript and is currently being revie…"
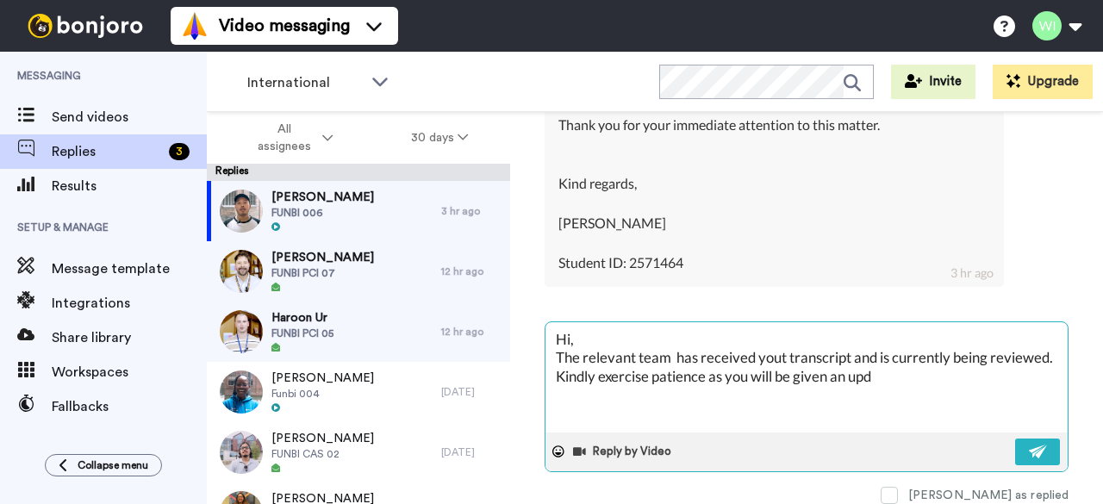
type textarea "x"
type textarea "Hi, The relevant team has received yout transcript and is currently being revie…"
type textarea "x"
type textarea "Hi, The relevant team has received yout transcript and is currently being revie…"
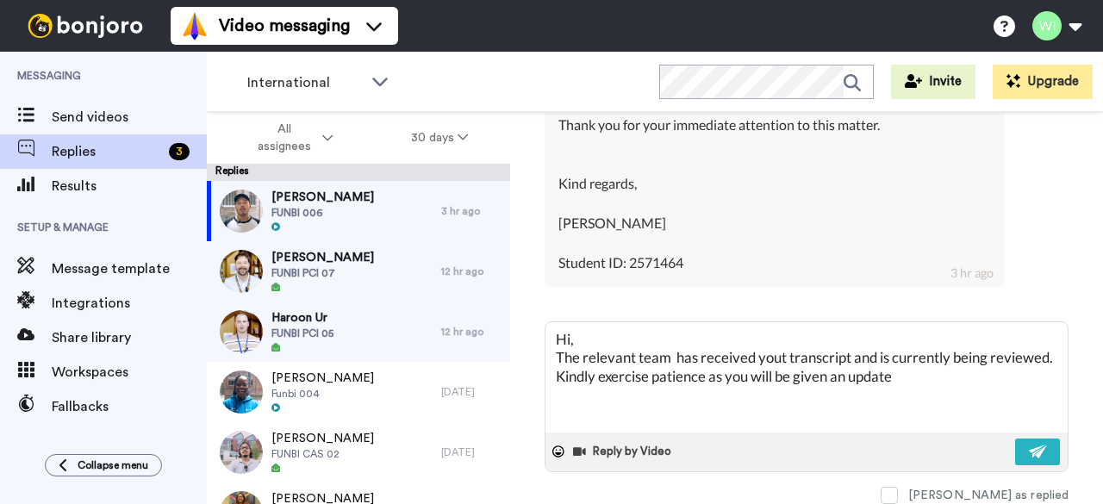
scroll to position [18642, 0]
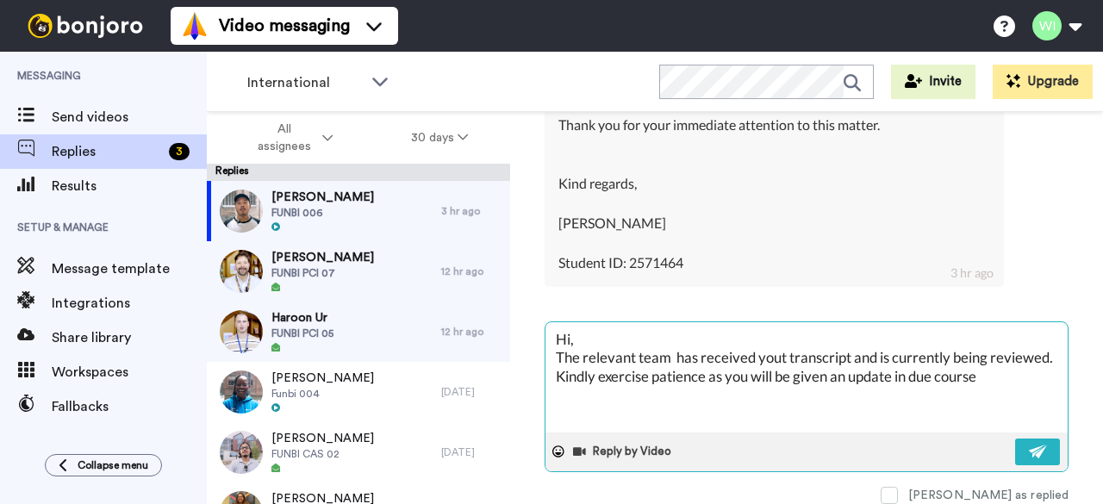
click at [782, 344] on textarea "Hi, The relevant team has received yout transcript and is currently being revie…" at bounding box center [807, 377] width 522 height 110
click at [1029, 447] on img at bounding box center [1038, 452] width 19 height 14
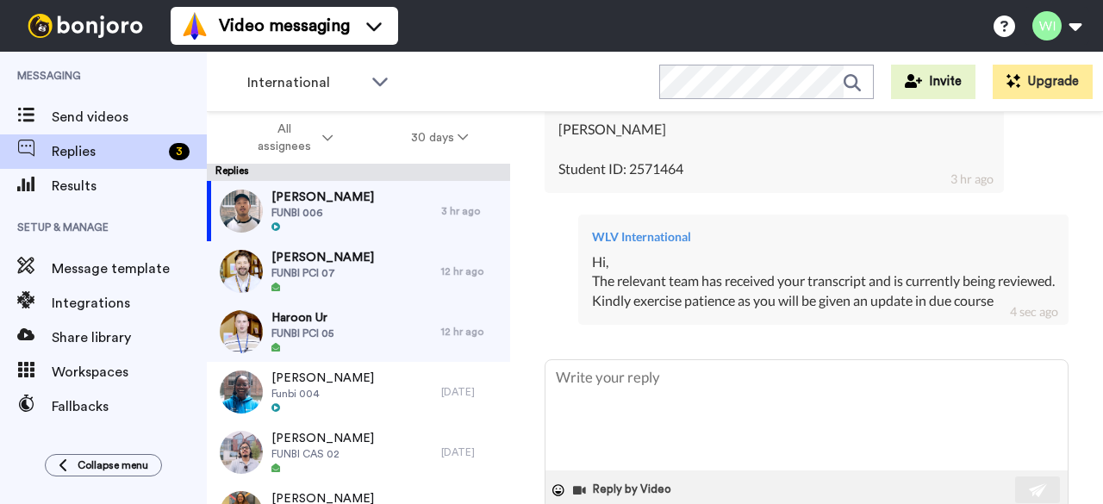
scroll to position [18795, 0]
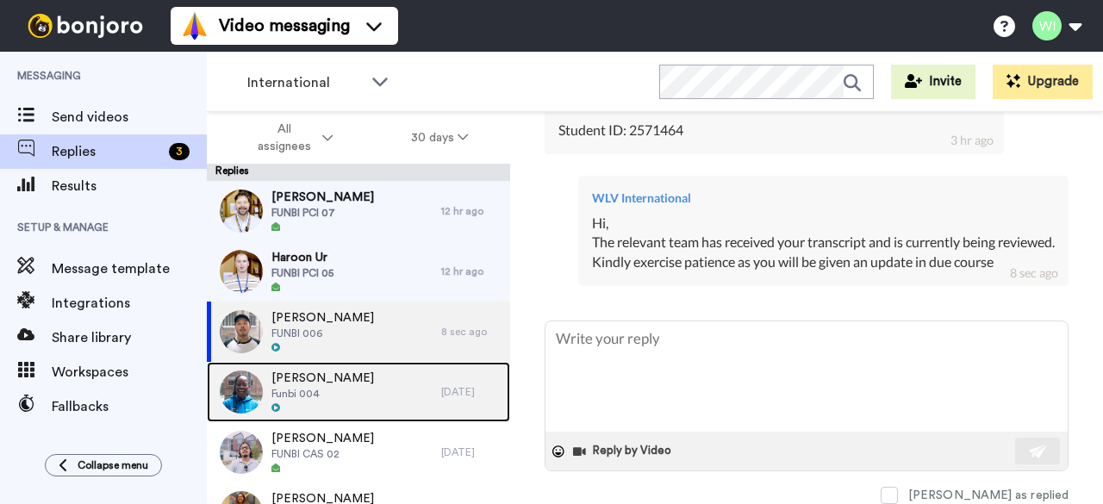
click at [382, 402] on div "[PERSON_NAME] Funbi 004" at bounding box center [324, 392] width 234 height 60
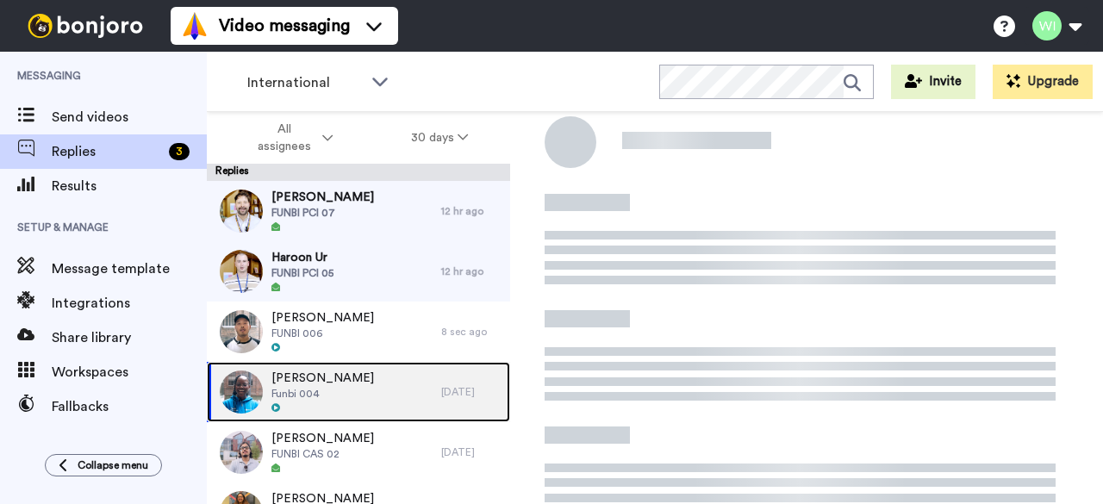
scroll to position [53, 0]
click at [382, 402] on div "[PERSON_NAME] Funbi 004" at bounding box center [324, 392] width 234 height 60
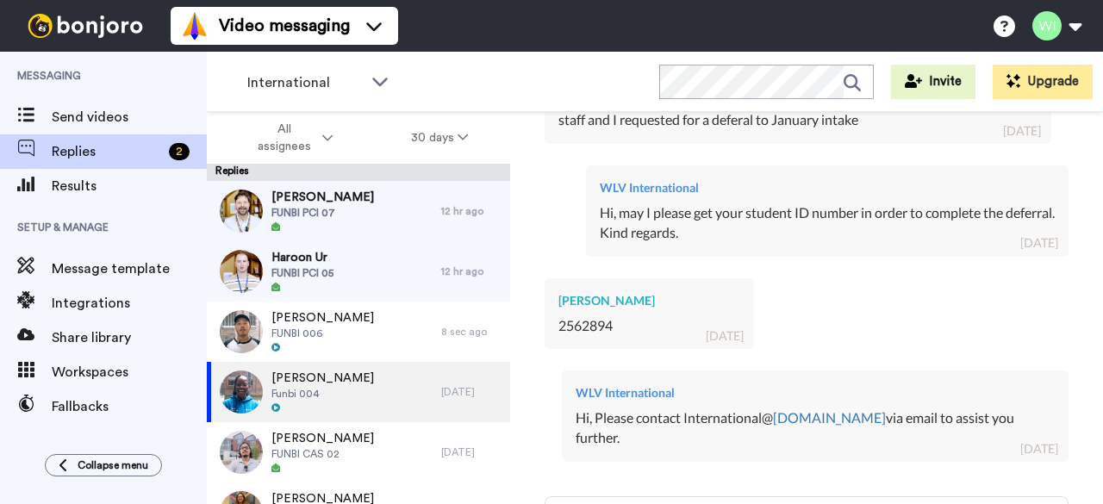
scroll to position [636, 0]
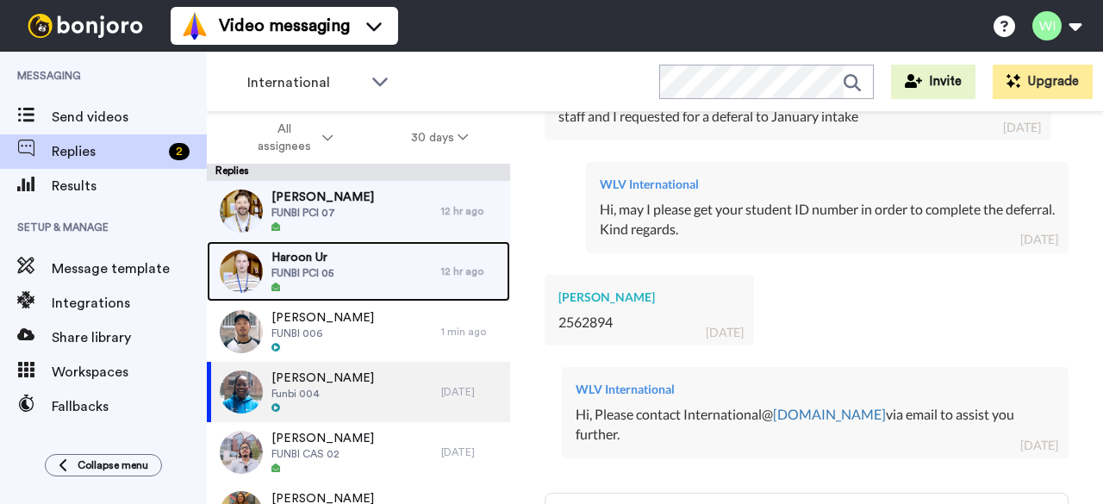
click at [362, 285] on div "Haroon Ur FUNBI PCI 05" at bounding box center [324, 271] width 234 height 60
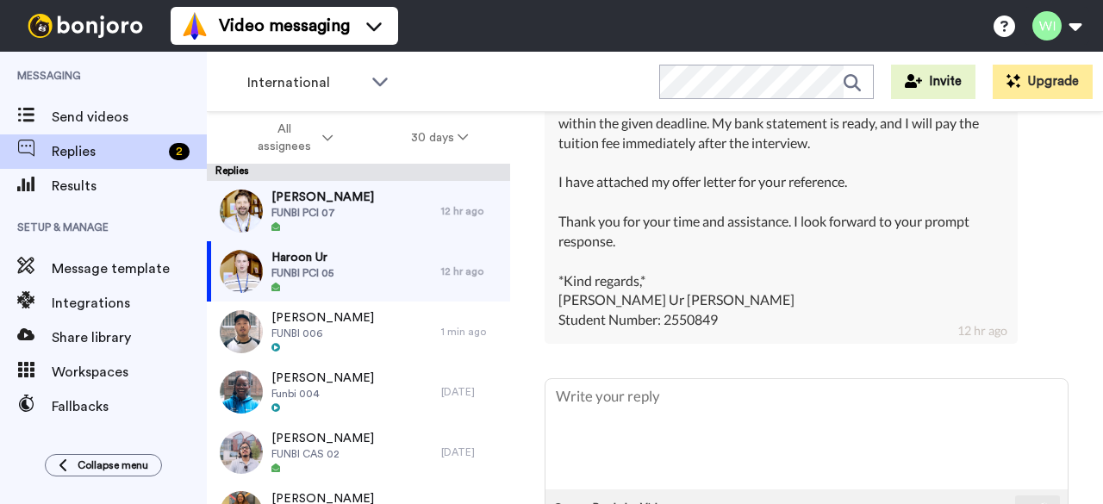
scroll to position [1551, 0]
drag, startPoint x: 665, startPoint y: 315, endPoint x: 720, endPoint y: 322, distance: 55.7
click at [720, 322] on div "Dear [PERSON_NAME]/[PERSON_NAME], I hope this message finds you well. I receive…" at bounding box center [781, 83] width 446 height 492
copy div "2550849"
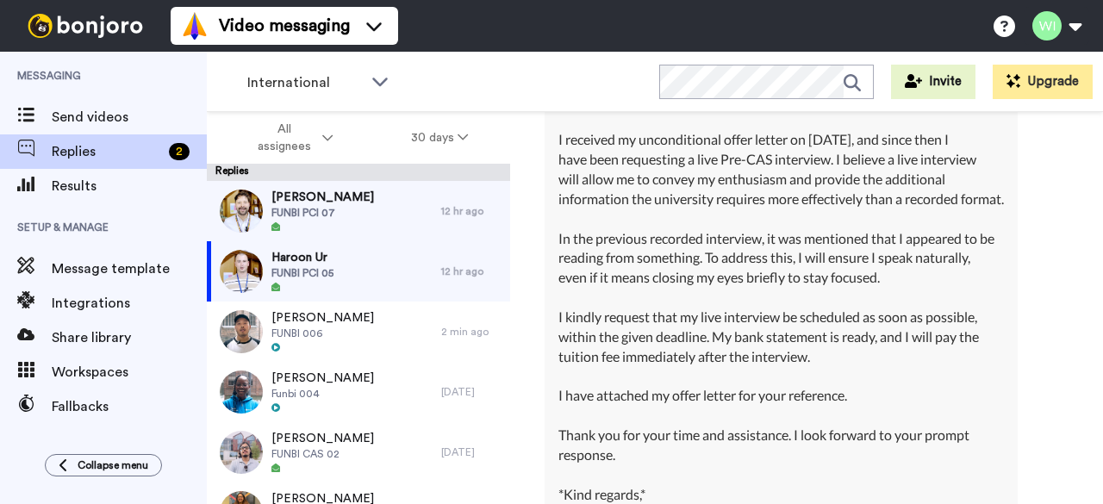
scroll to position [1616, 0]
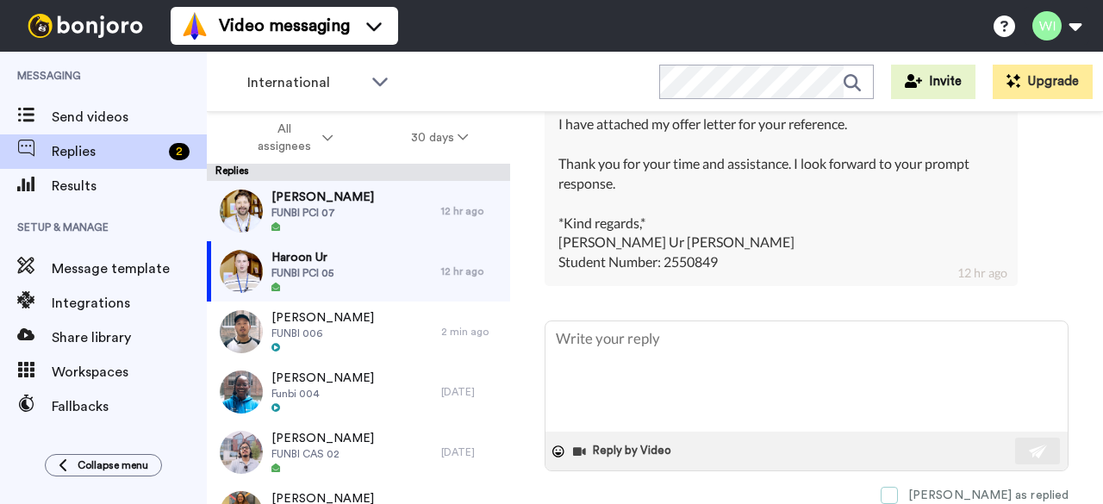
click at [898, 487] on span at bounding box center [889, 495] width 17 height 17
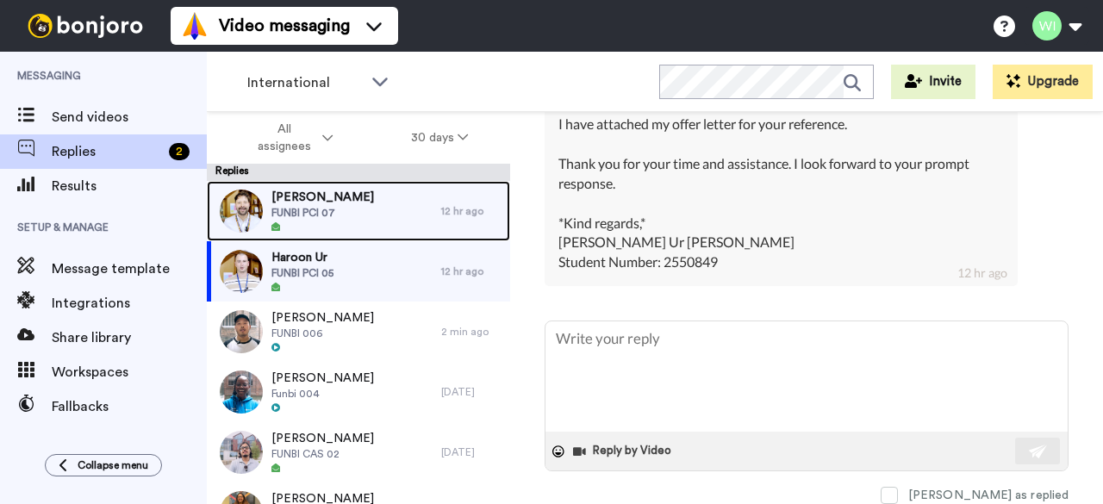
click at [327, 208] on span "FUNBI PCI 07" at bounding box center [322, 213] width 103 height 14
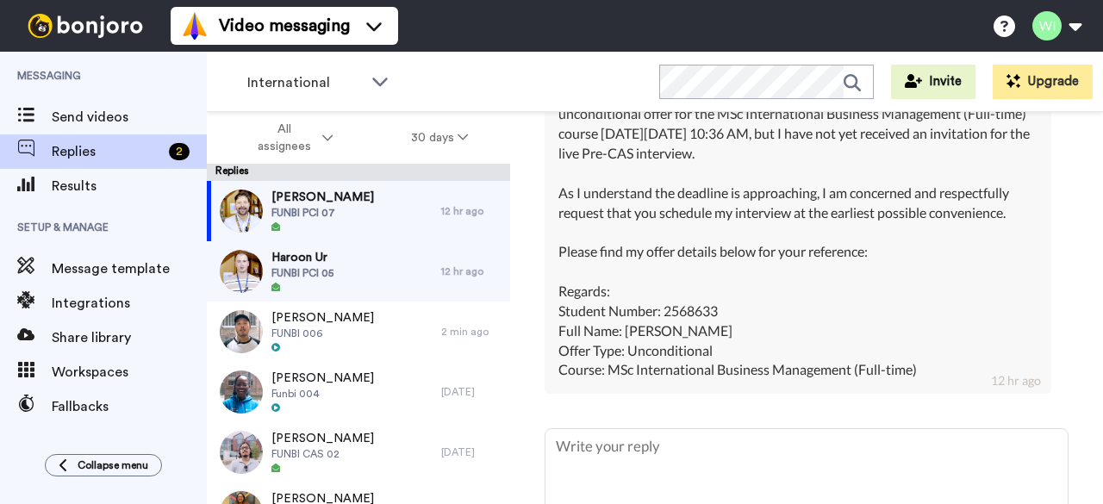
scroll to position [1335, 0]
drag, startPoint x: 668, startPoint y: 290, endPoint x: 731, endPoint y: 294, distance: 63.1
click at [731, 294] on div "Dear Pre CAS Team, I hope this message finds you well. I am writing to kindly r…" at bounding box center [797, 192] width 479 height 374
copy div "2568633"
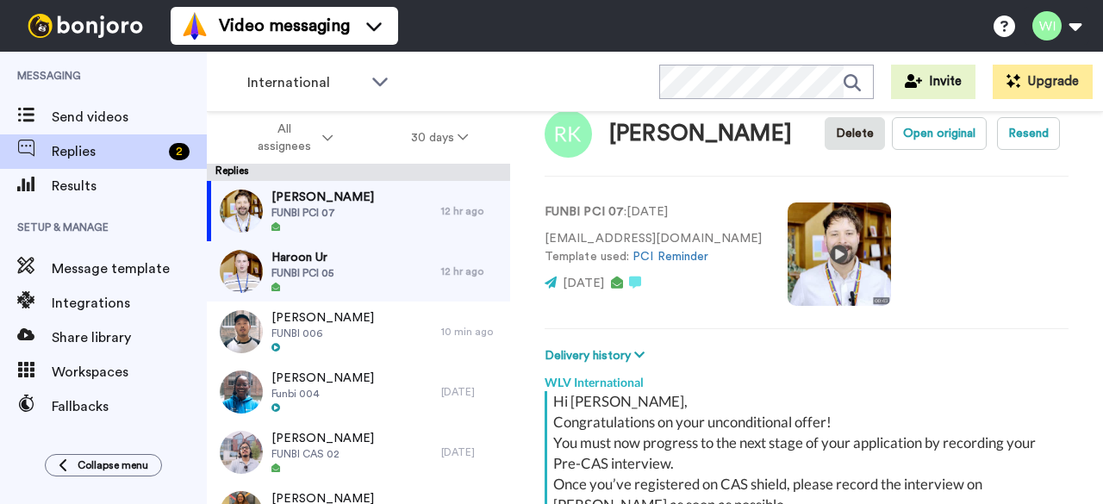
scroll to position [0, 0]
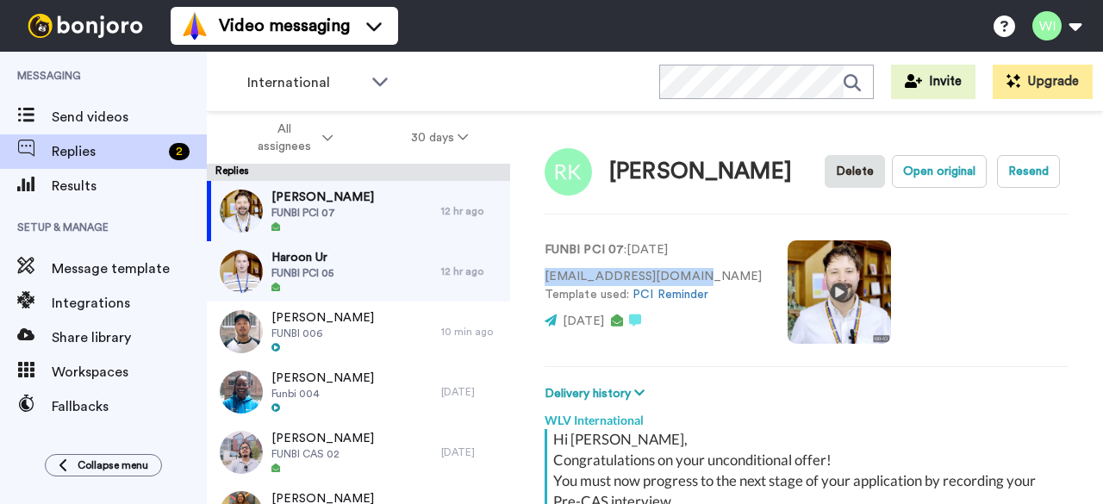
drag, startPoint x: 546, startPoint y: 276, endPoint x: 689, endPoint y: 274, distance: 143.1
click at [689, 274] on p "[EMAIL_ADDRESS][DOMAIN_NAME] Template used: PCI Reminder" at bounding box center [653, 286] width 217 height 36
copy p "[EMAIL_ADDRESS][DOMAIN_NAME]"
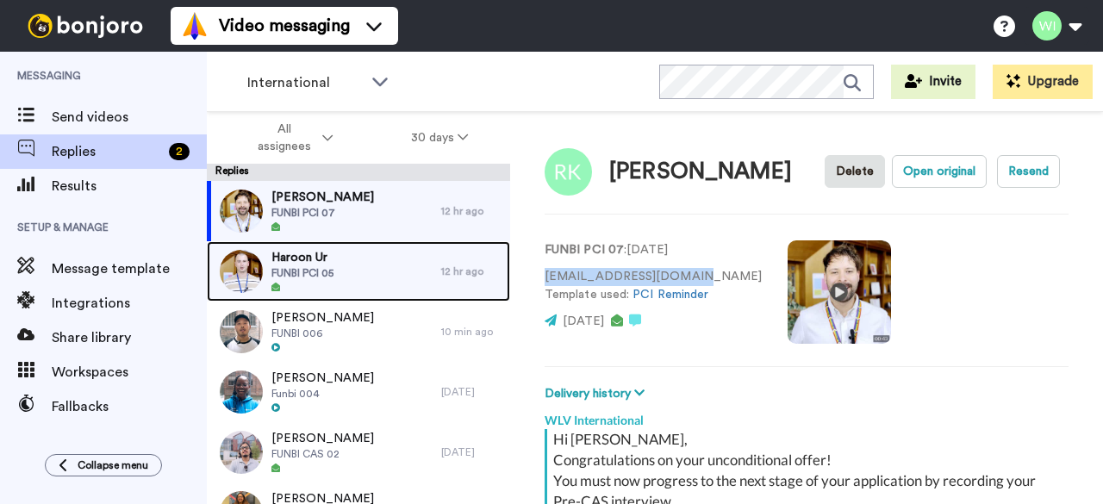
click at [318, 272] on span "FUNBI PCI 05" at bounding box center [302, 273] width 62 height 14
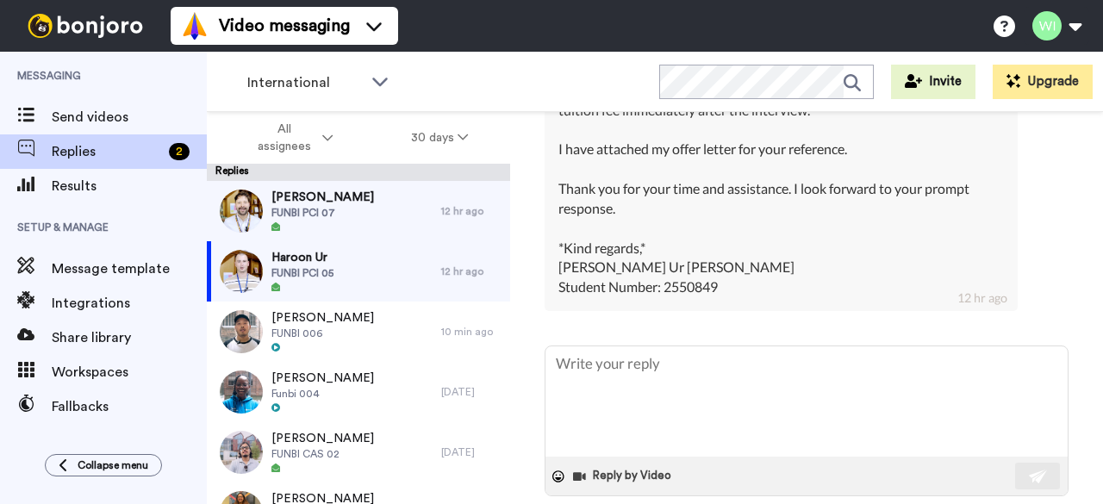
scroll to position [1616, 0]
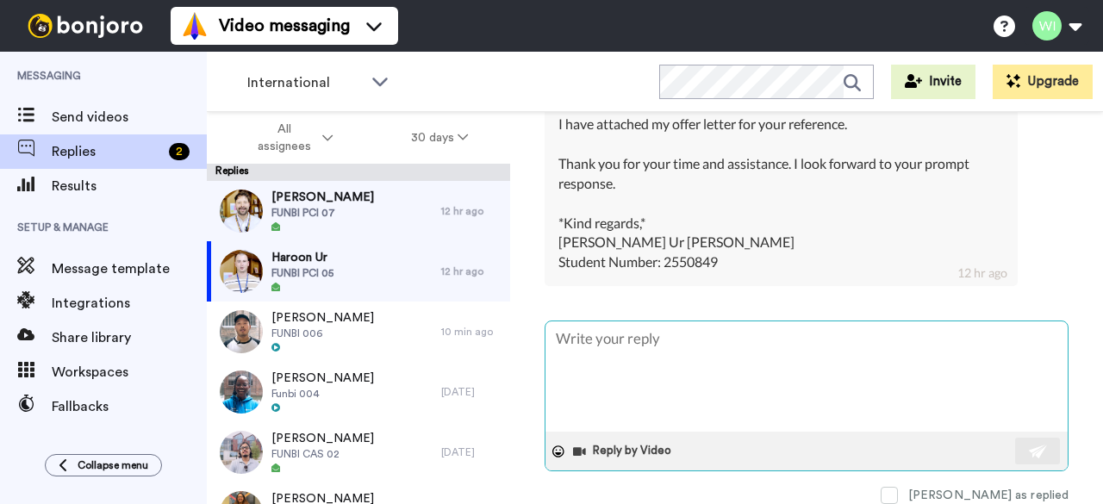
click at [644, 352] on textarea at bounding box center [807, 376] width 522 height 110
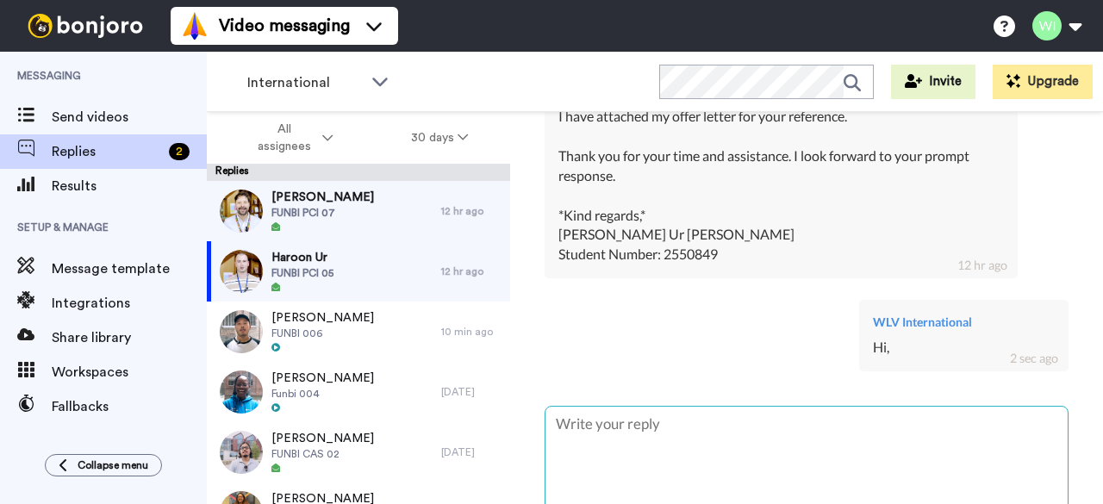
click at [645, 418] on textarea at bounding box center [807, 462] width 522 height 110
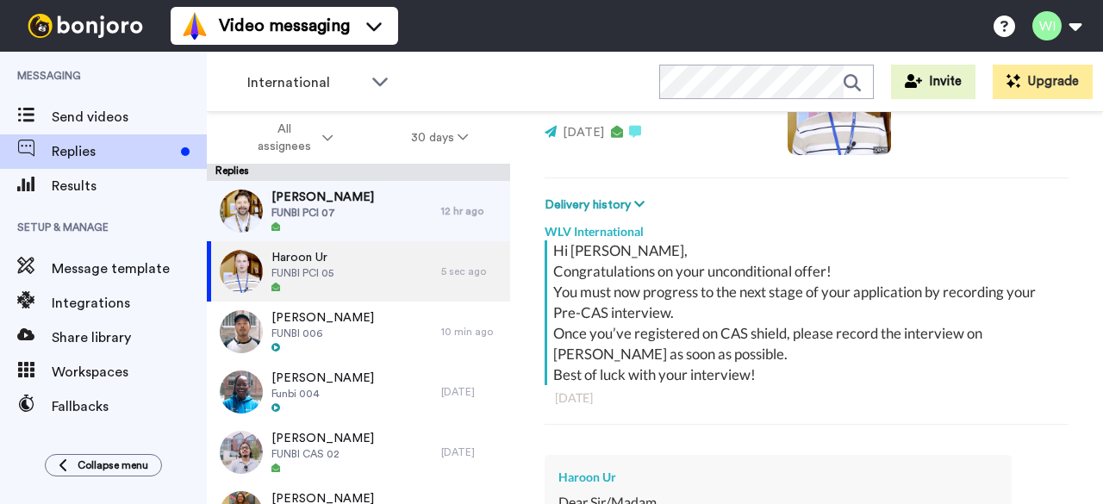
scroll to position [0, 0]
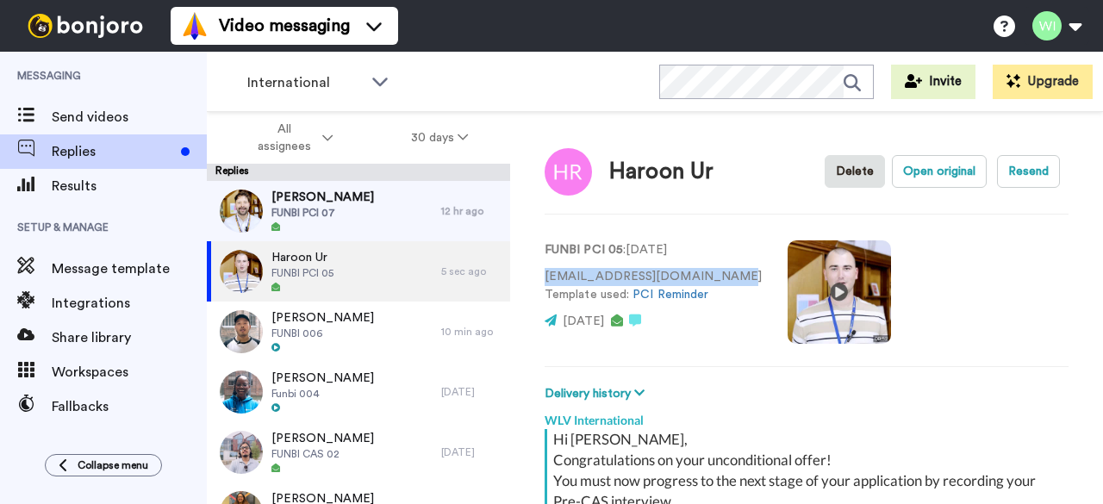
drag, startPoint x: 545, startPoint y: 277, endPoint x: 714, endPoint y: 265, distance: 169.3
click at [714, 265] on div "FUNBI PCI 05 : [DATE] [EMAIL_ADDRESS][DOMAIN_NAME] Template used: PCI Reminder …" at bounding box center [653, 290] width 217 height 98
copy p "[EMAIL_ADDRESS][DOMAIN_NAME]"
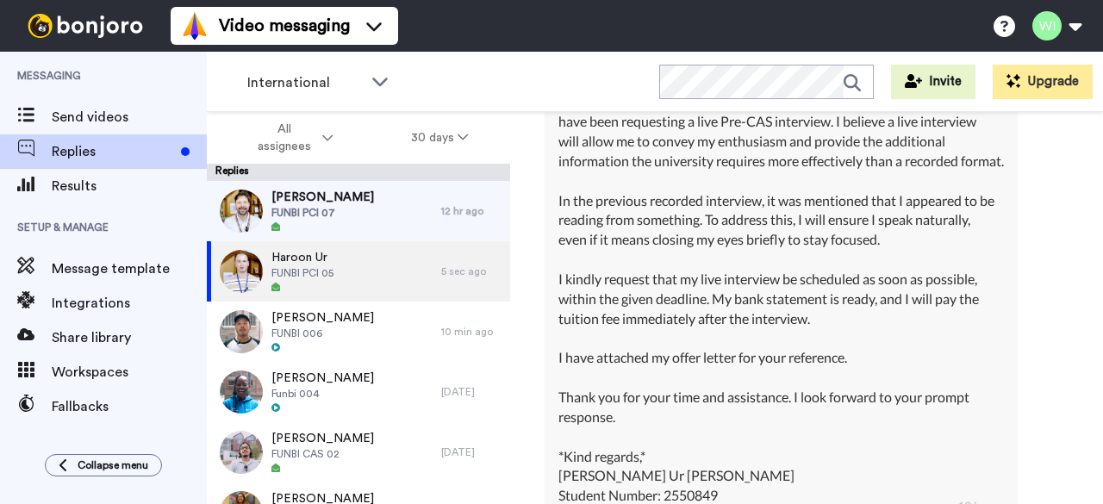
scroll to position [1709, 0]
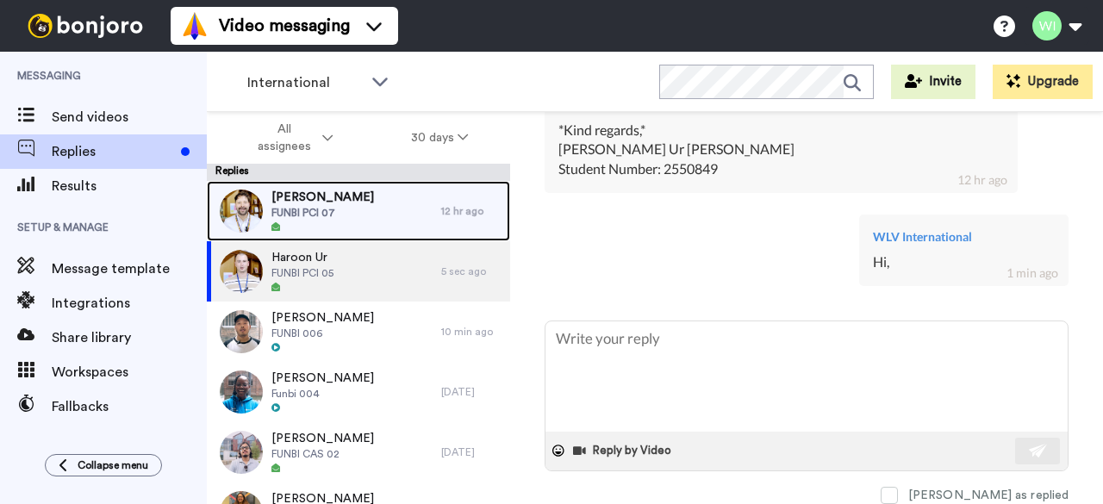
click at [412, 206] on div "[PERSON_NAME] FUNBI PCI 07" at bounding box center [324, 211] width 234 height 60
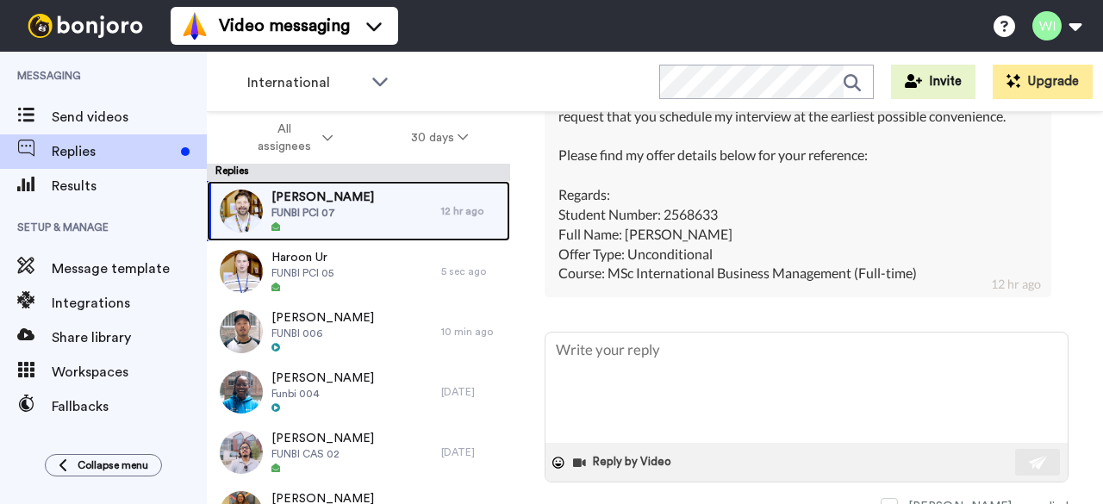
scroll to position [1353, 0]
